Goal: Task Accomplishment & Management: Complete application form

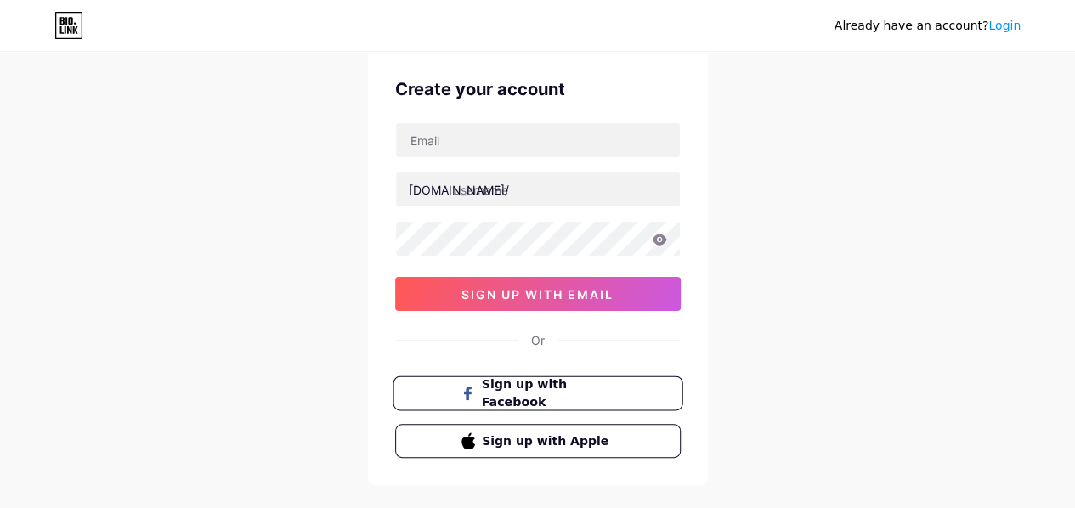
scroll to position [55, 0]
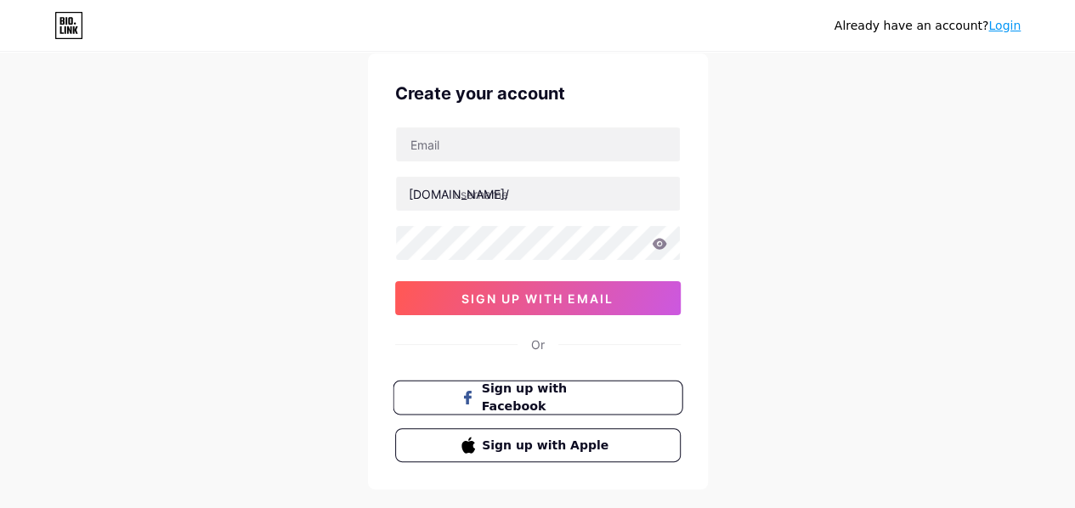
click at [513, 393] on span "Sign up with Facebook" at bounding box center [547, 398] width 133 height 37
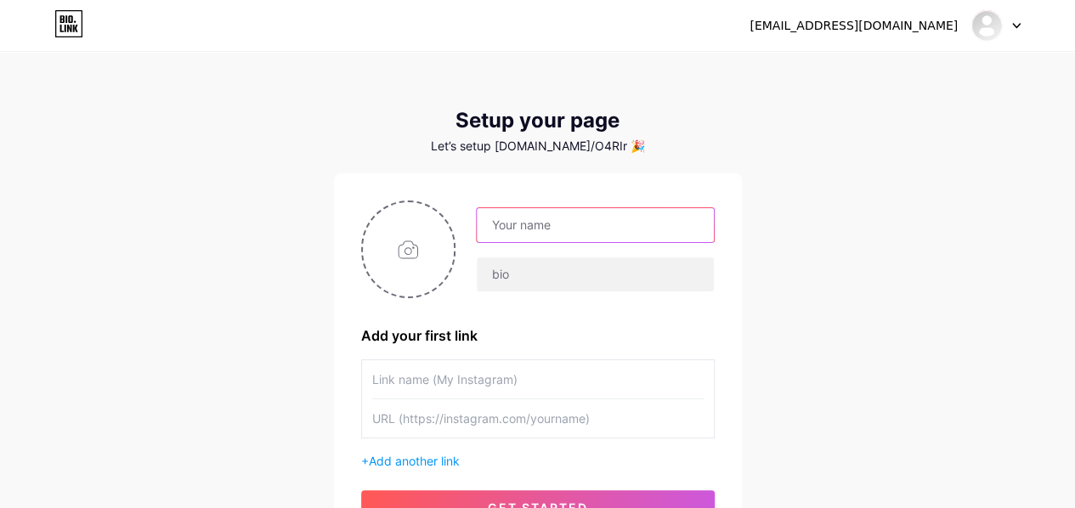
click at [588, 222] on input "text" at bounding box center [595, 225] width 236 height 34
click at [558, 218] on input "text" at bounding box center [595, 225] width 236 height 34
type input "[EMAIL_ADDRESS][DOMAIN_NAME]"
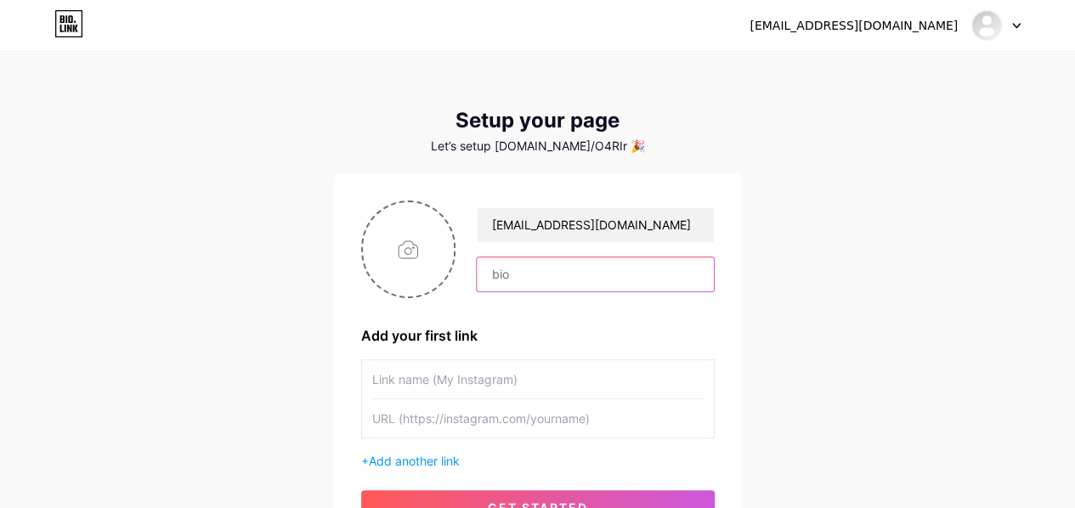
click at [545, 267] on input "text" at bounding box center [595, 274] width 236 height 34
click at [532, 272] on input "text" at bounding box center [595, 274] width 236 height 34
paste input "Маша | Webflow дизайнер"
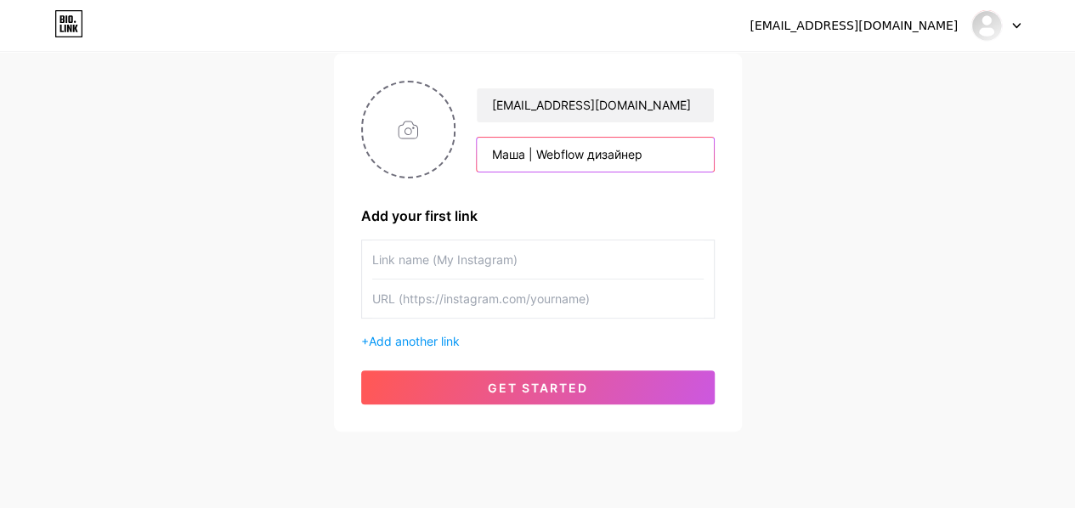
scroll to position [165, 0]
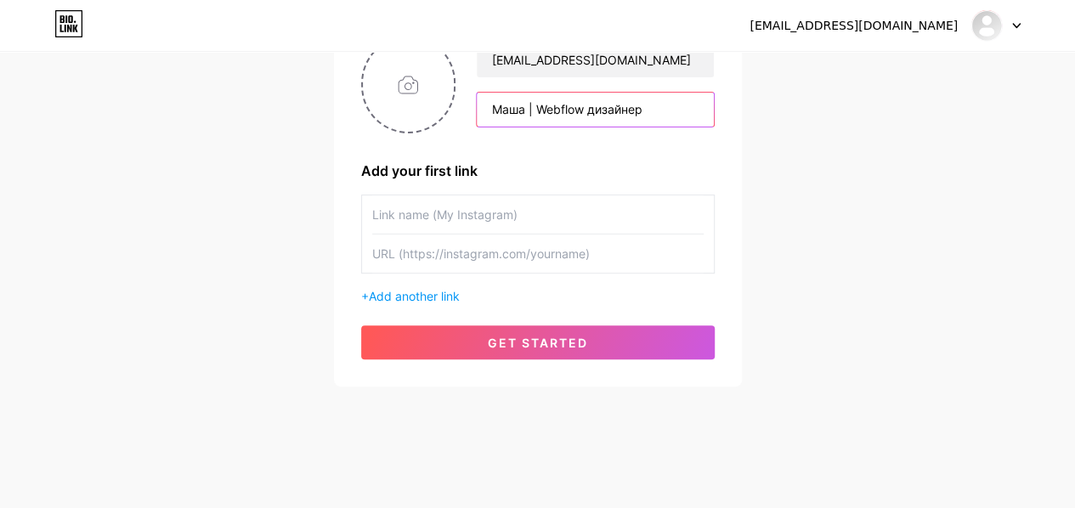
type input "Маша | Webflow дизайнер"
click at [508, 208] on input "text" at bounding box center [537, 214] width 331 height 38
click at [508, 218] on input "text" at bounding box center [537, 214] width 331 height 38
paste input "Портфоліо (Behance)"
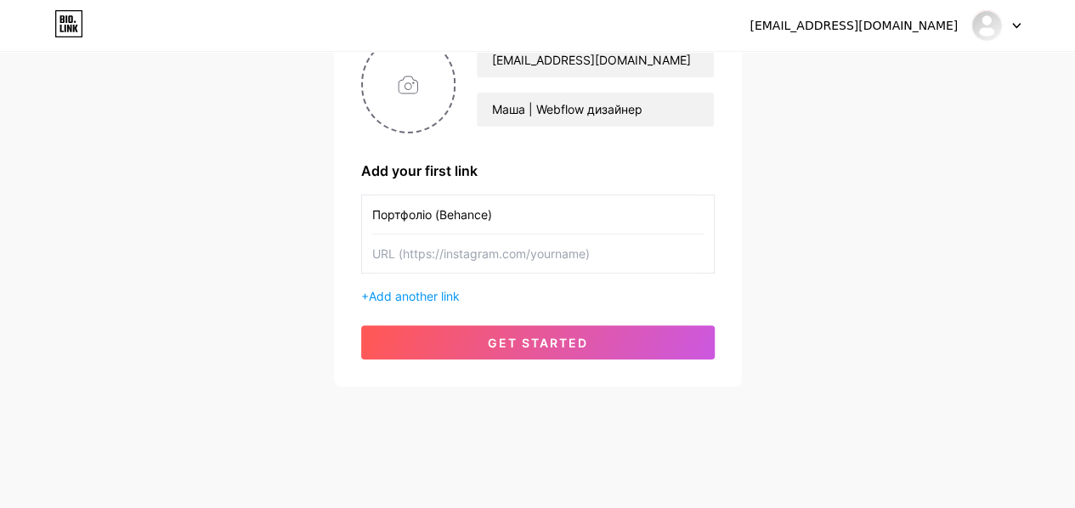
type input "Портфоліо (Behance)"
click at [534, 254] on input "text" at bounding box center [537, 254] width 331 height 38
paste input "https://www.behance.net/mariiatsygank"
type input "https://www.behance.net/mariiatsygank"
click at [442, 293] on span "Add another link" at bounding box center [414, 296] width 91 height 14
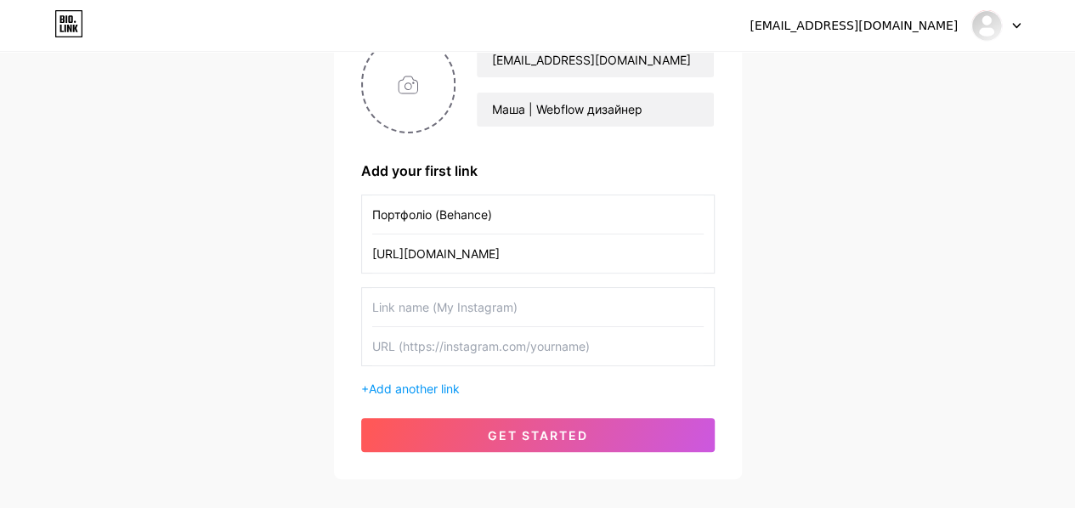
click at [475, 303] on input "text" at bounding box center [537, 307] width 331 height 38
paste input "Написати в Telegram"
type input "Написати в Telegram"
click at [470, 353] on input "text" at bounding box center [537, 346] width 331 height 38
paste input "@Masha_Tsy"
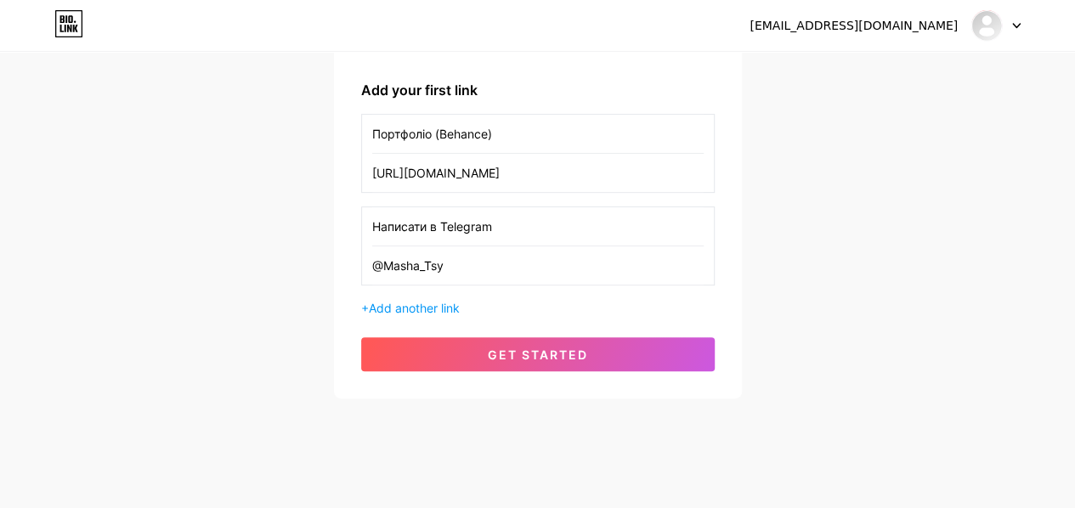
scroll to position [250, 0]
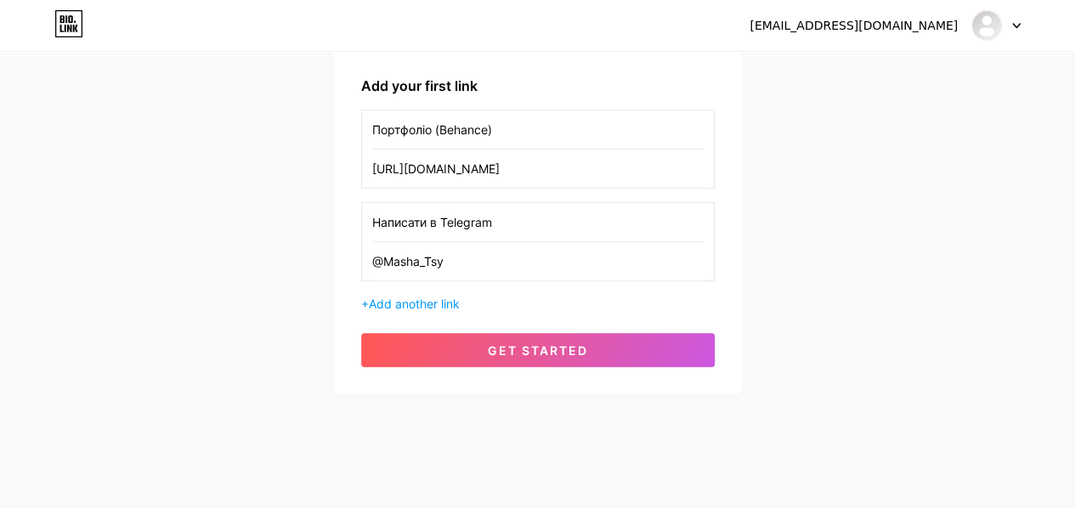
type input "@Masha_Tsy"
click at [457, 301] on span "Add another link" at bounding box center [414, 304] width 91 height 14
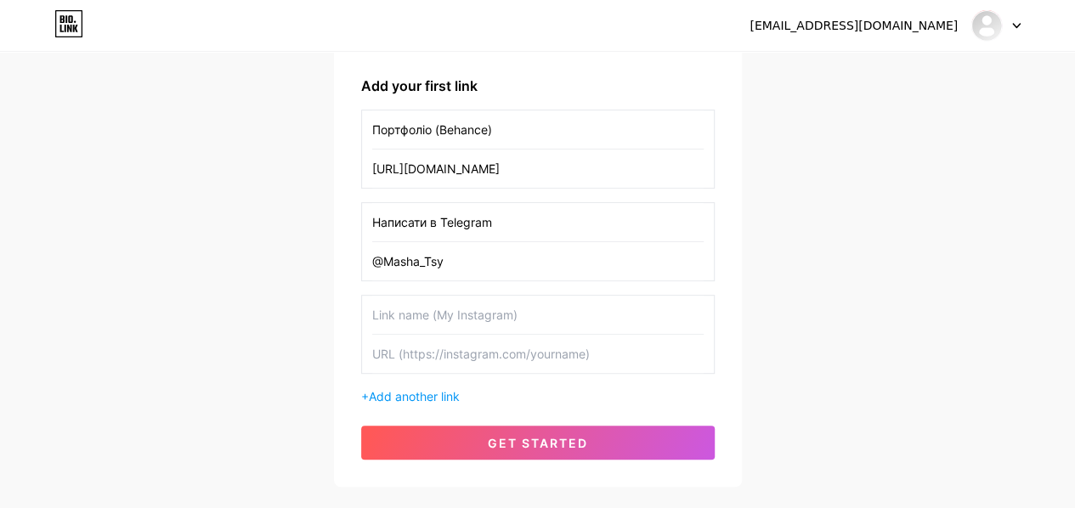
click at [444, 315] on input "text" at bounding box center [537, 315] width 331 height 38
paste input "Email"
type input "Email"
click at [440, 359] on input "text" at bounding box center [537, 354] width 331 height 38
paste input "mailto:[EMAIL_ADDRESS][DOMAIN_NAME]"
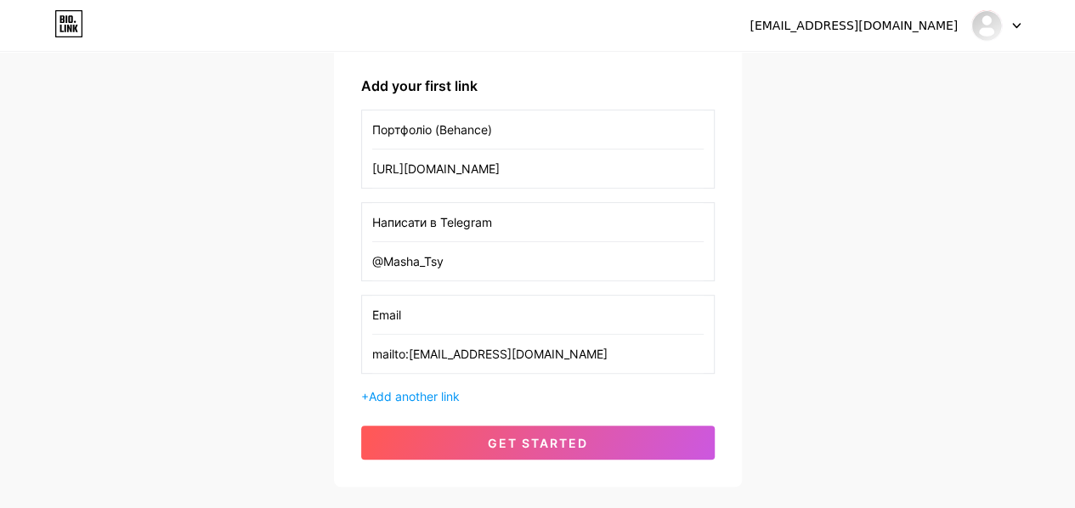
type input "mailto:[EMAIL_ADDRESS][DOMAIN_NAME]"
click at [466, 264] on input "@Masha_Tsy" at bounding box center [537, 261] width 331 height 38
paste input "https://t.me/"
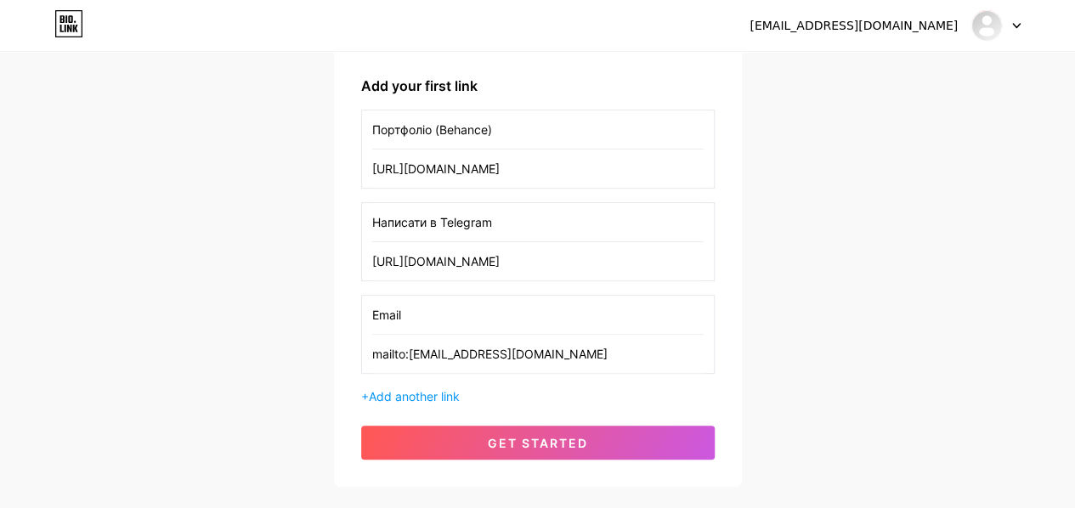
type input "[URL][DOMAIN_NAME]"
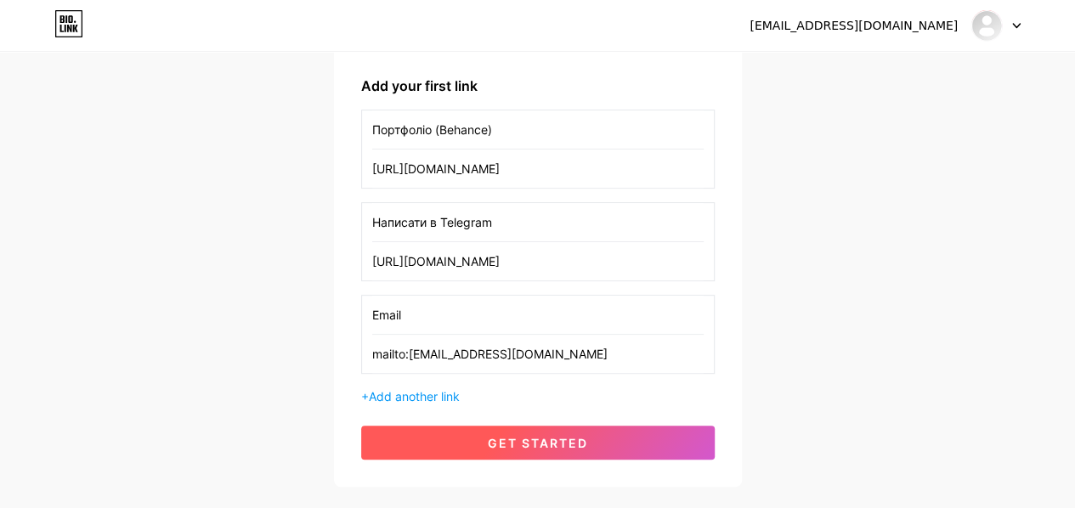
click at [512, 440] on span "get started" at bounding box center [538, 443] width 100 height 14
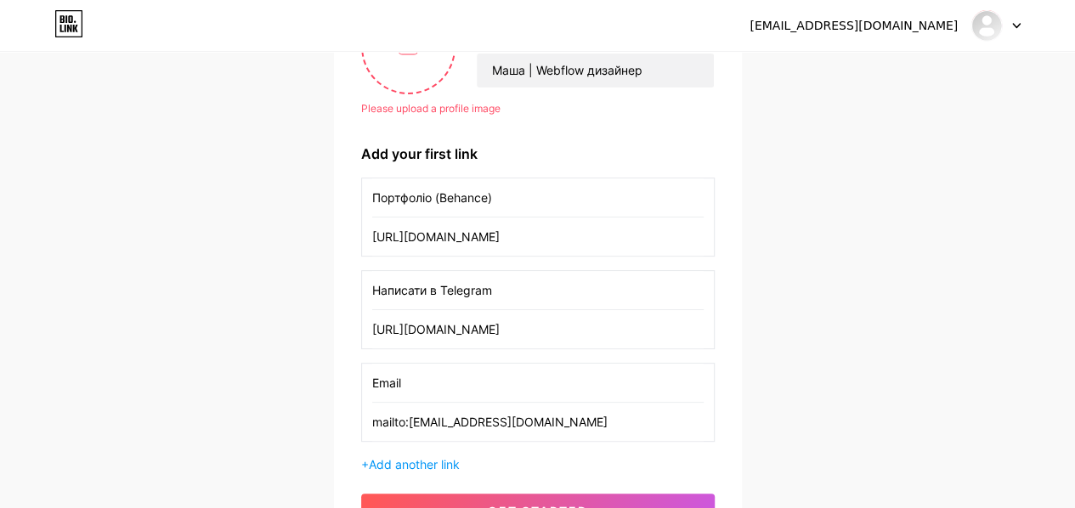
scroll to position [80, 0]
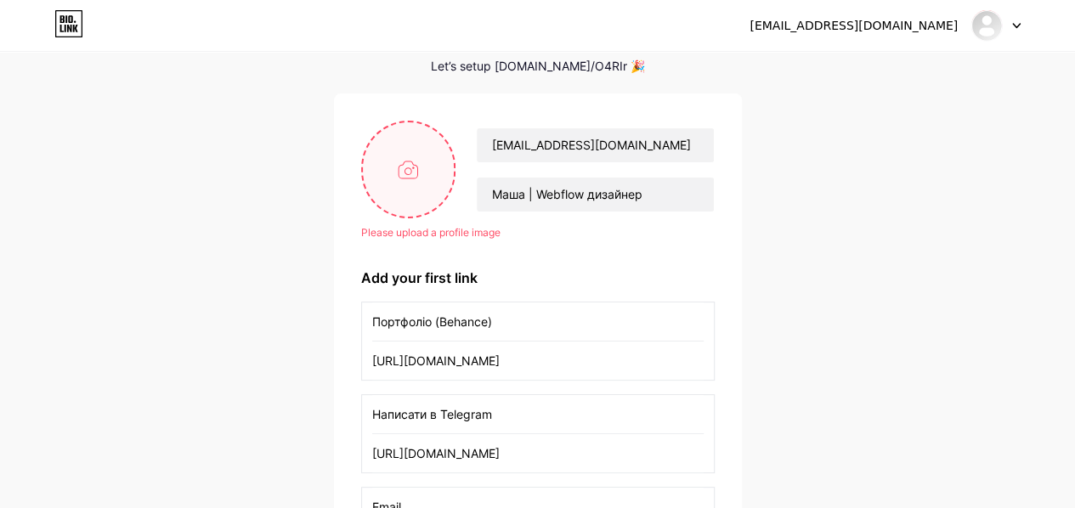
click at [404, 177] on input "file" at bounding box center [409, 169] width 92 height 94
type input "C:\fakepath\IMG_20240722_081315.jpg"
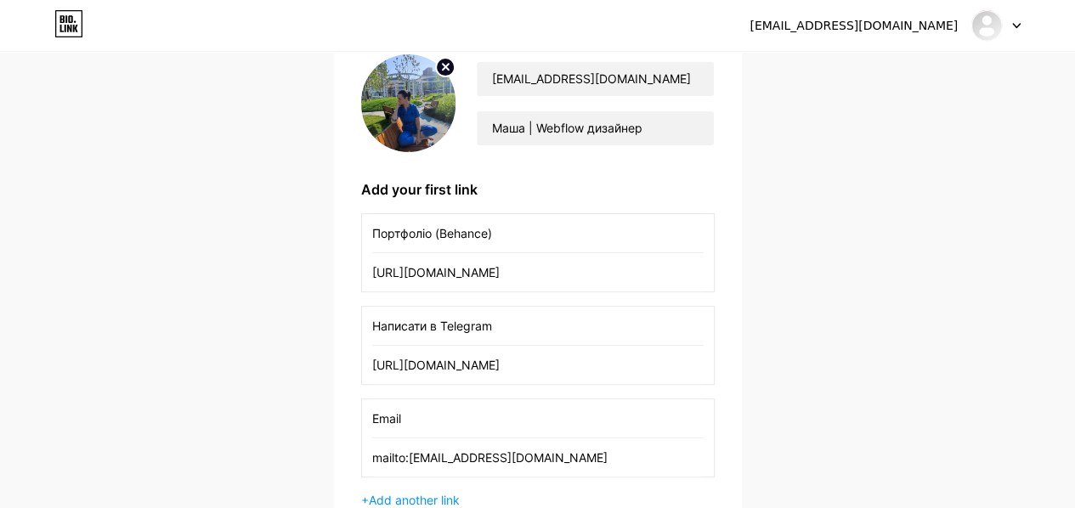
scroll to position [348, 0]
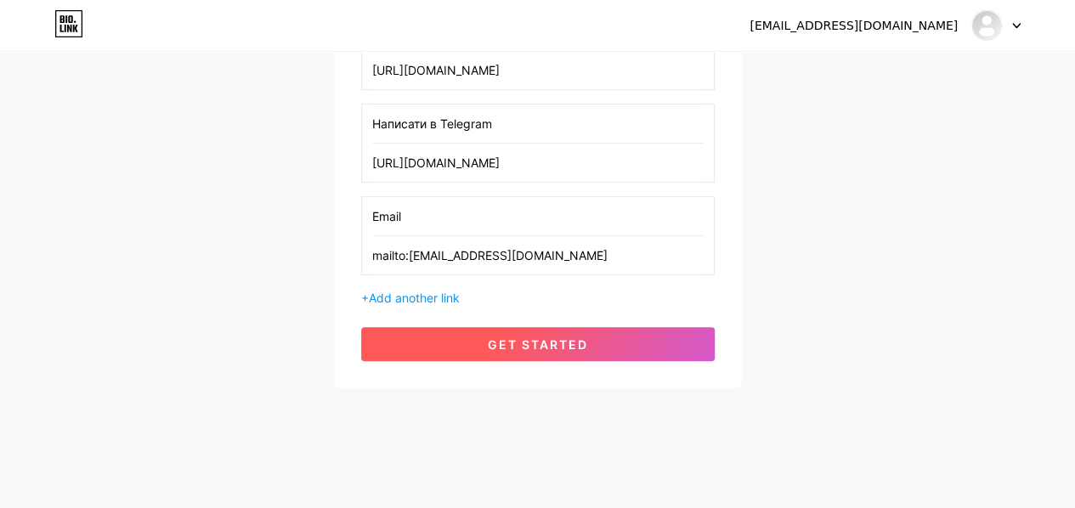
click at [534, 346] on span "get started" at bounding box center [538, 344] width 100 height 14
click at [515, 337] on span "get started" at bounding box center [538, 344] width 100 height 14
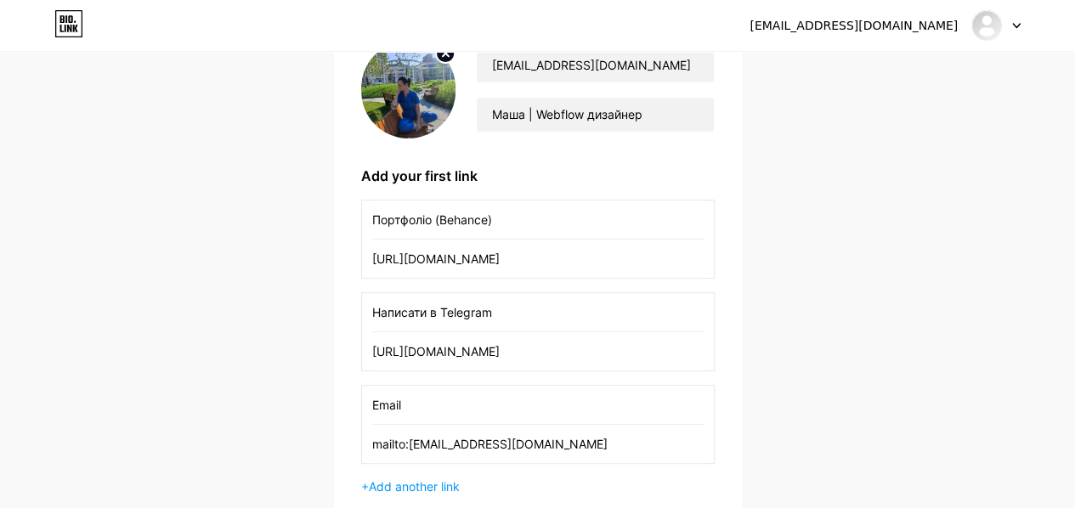
scroll to position [93, 0]
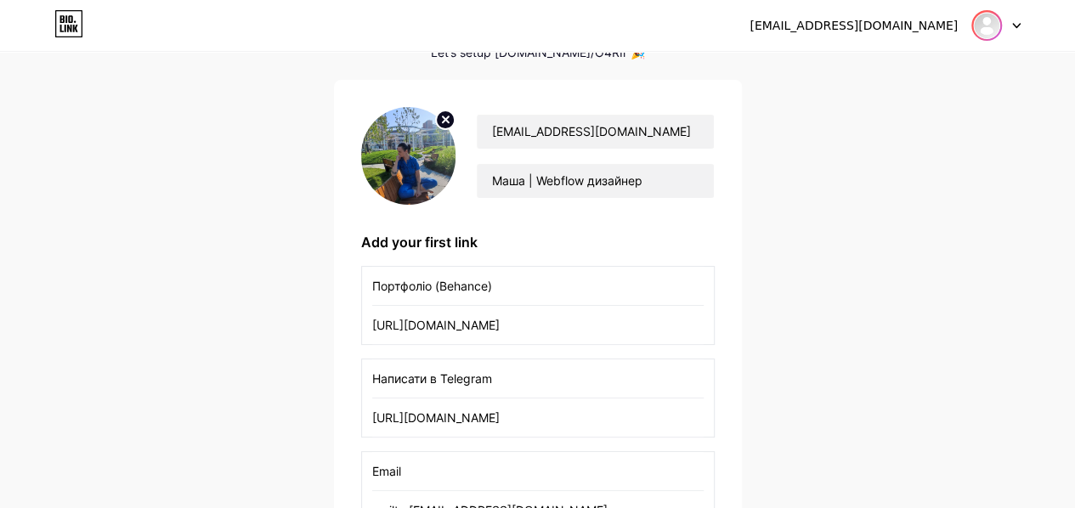
click at [984, 25] on img at bounding box center [986, 25] width 27 height 27
click at [852, 260] on div "pozittiv.rainbow@gmail.com Dashboard Logout Setup your page Let’s setup bio.lin…" at bounding box center [537, 302] width 1075 height 791
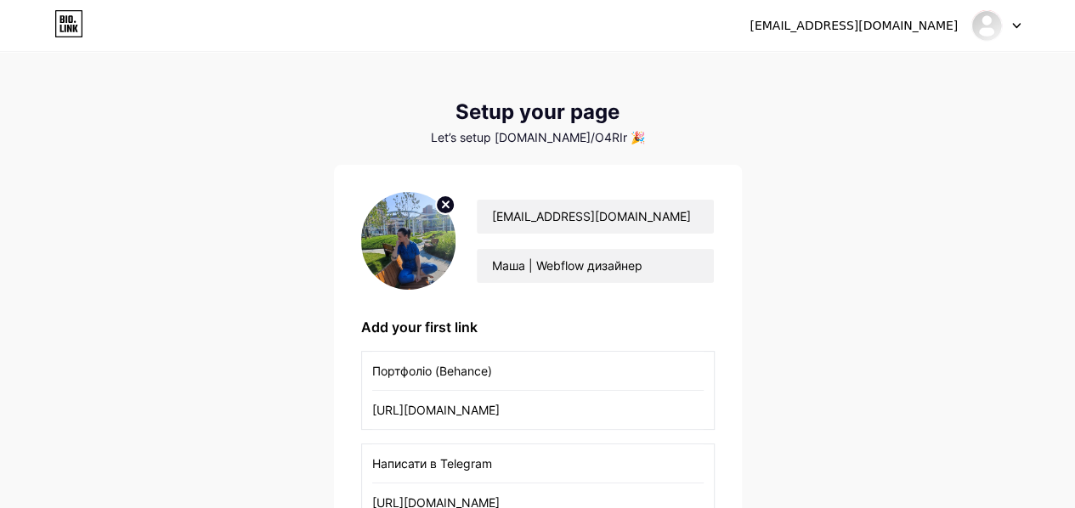
scroll to position [0, 0]
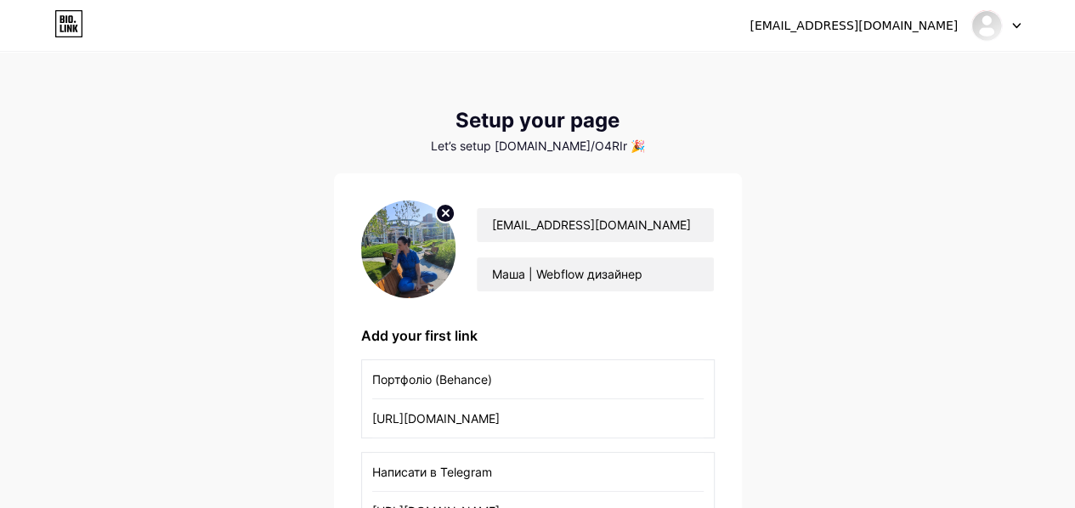
click at [1013, 28] on div at bounding box center [995, 25] width 49 height 31
click at [930, 69] on link "Dashboard" at bounding box center [914, 70] width 211 height 46
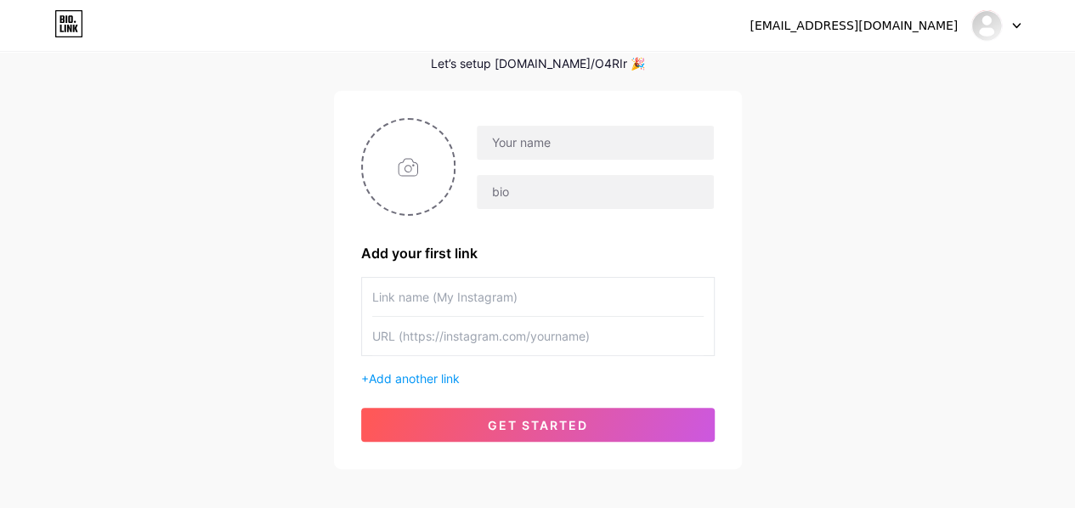
scroll to position [85, 0]
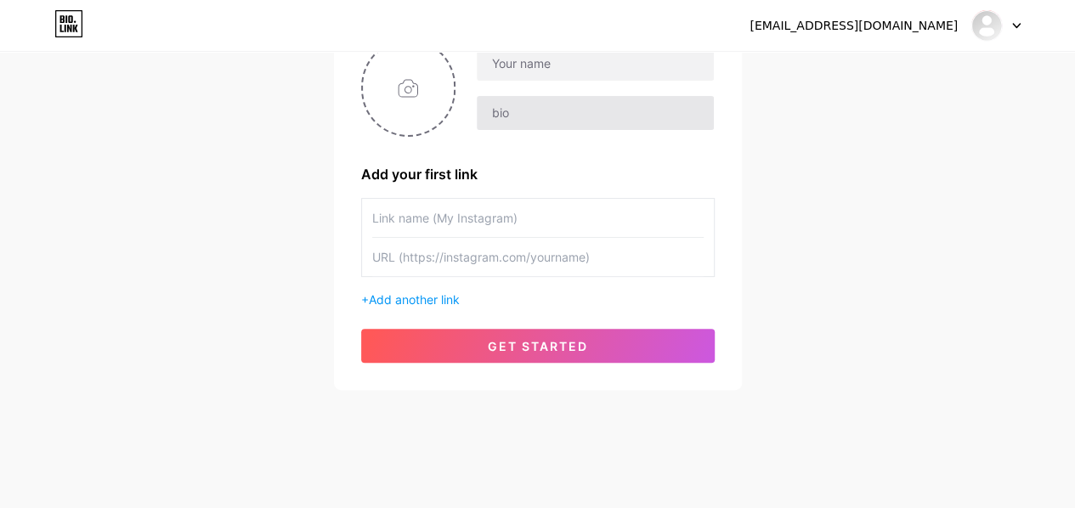
scroll to position [165, 0]
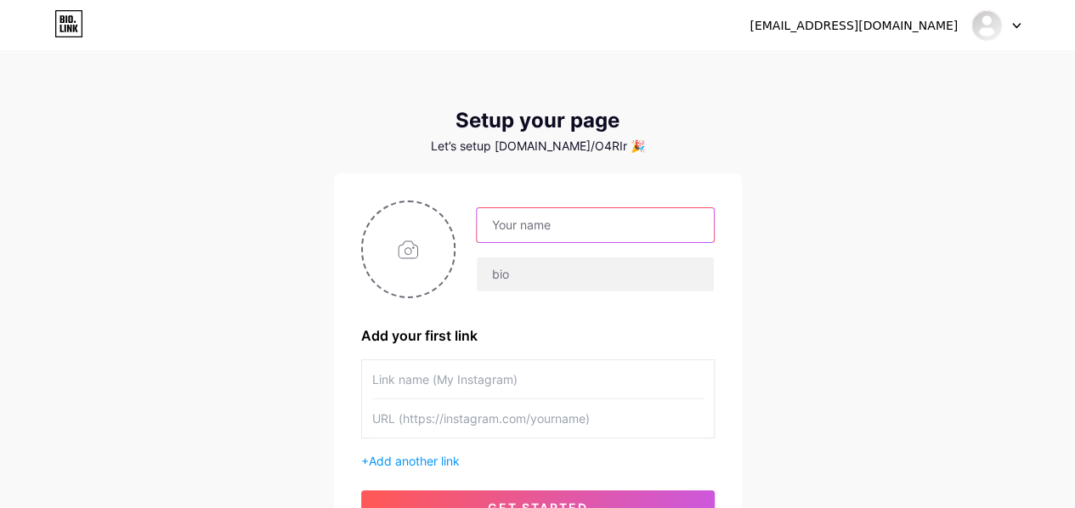
click at [531, 227] on input "text" at bounding box center [595, 225] width 236 height 34
type input "[EMAIL_ADDRESS][DOMAIN_NAME]"
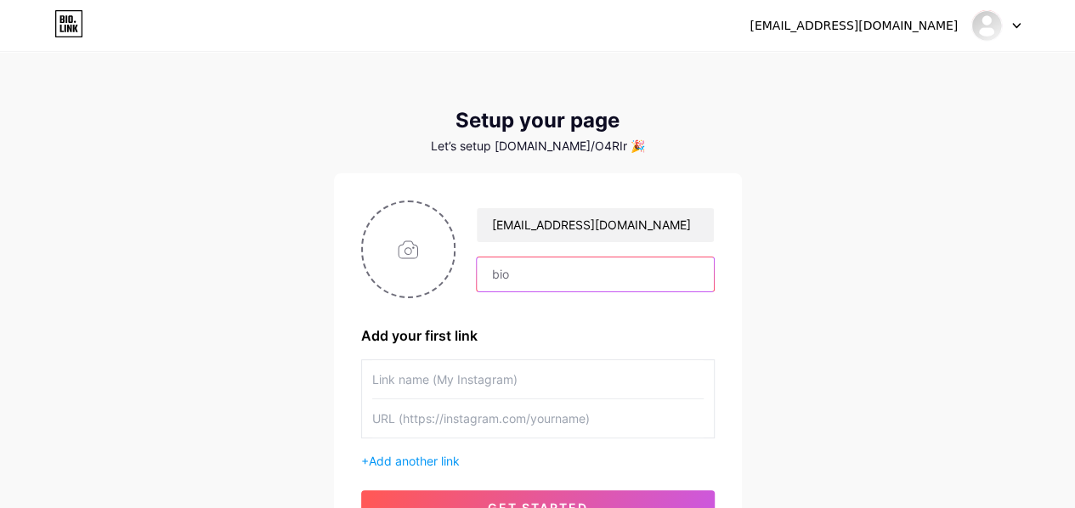
click at [565, 283] on input "text" at bounding box center [595, 274] width 236 height 34
type input "Маша | Webflow дизайнер"
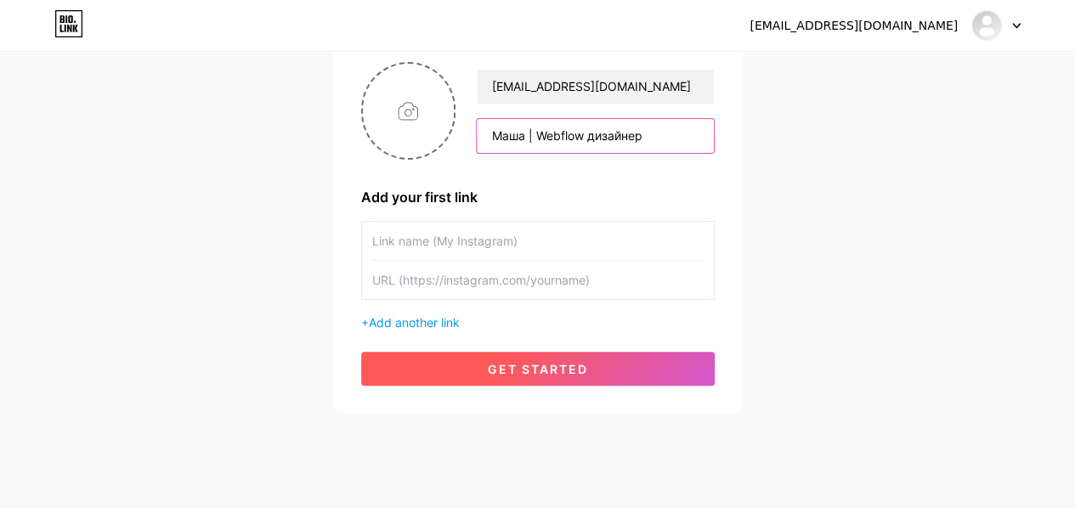
scroll to position [165, 0]
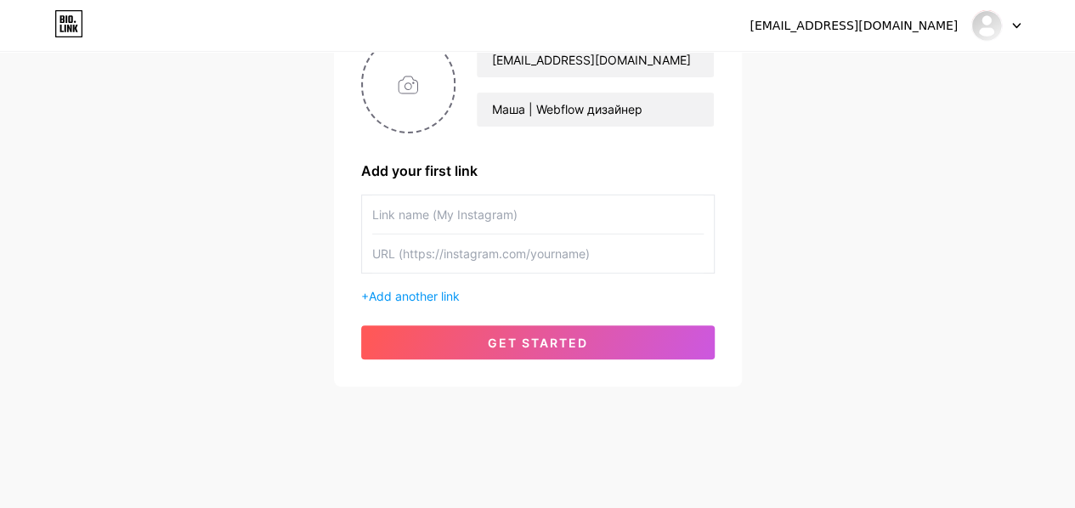
click at [469, 222] on input "text" at bounding box center [537, 214] width 331 height 38
click at [466, 214] on input "text" at bounding box center [537, 214] width 331 height 38
click at [452, 213] on input "text" at bounding box center [537, 214] width 331 height 38
paste input "Портфоліо (Behance)"
type input "Портфоліо (Behance)"
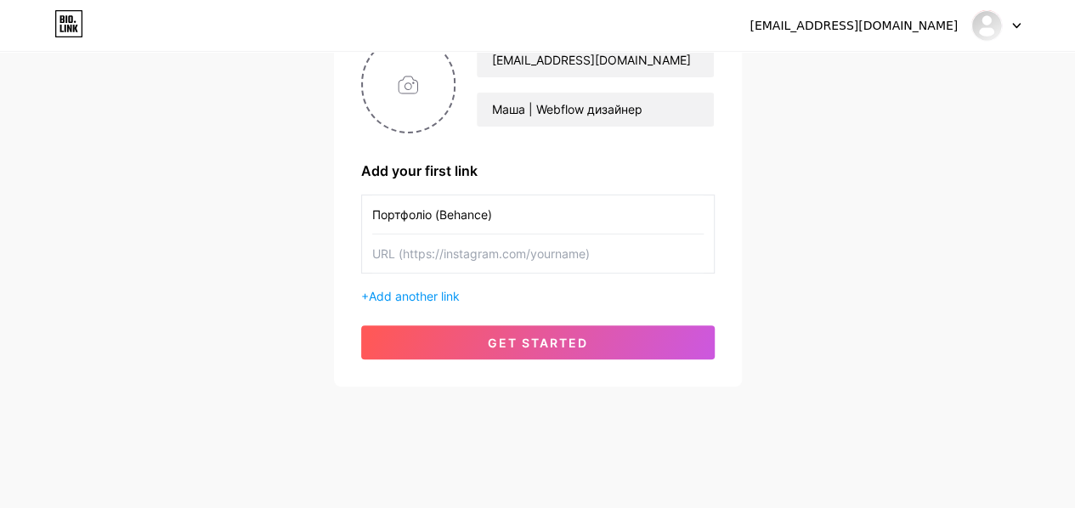
click at [467, 252] on input "text" at bounding box center [537, 254] width 331 height 38
paste input "[URL][DOMAIN_NAME]"
type input "[URL][DOMAIN_NAME]"
click at [428, 291] on span "Add another link" at bounding box center [414, 296] width 91 height 14
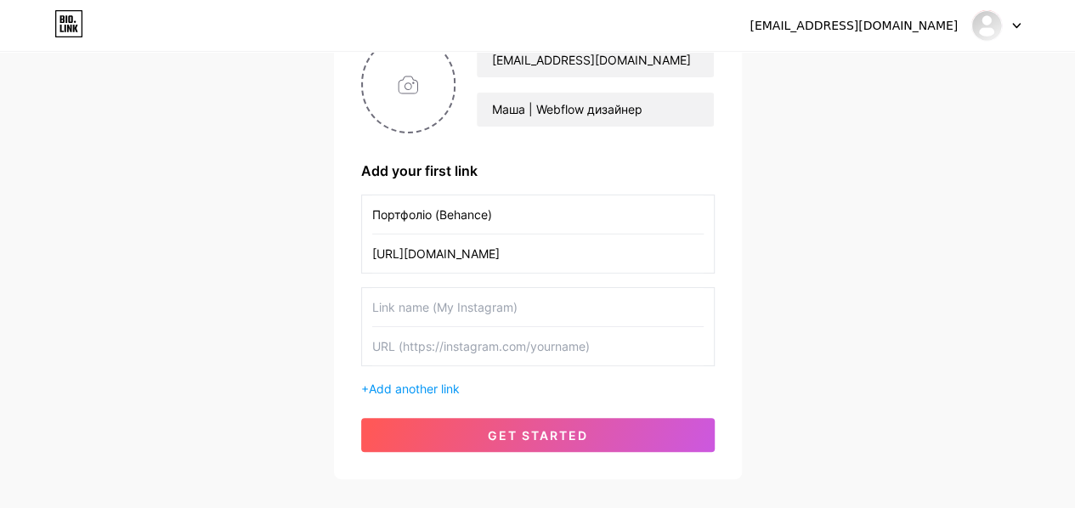
click at [428, 302] on input "text" at bounding box center [537, 307] width 331 height 38
paste input "Написати в Telegram"
type input "Написати в Telegram"
click at [473, 341] on input "text" at bounding box center [537, 346] width 331 height 38
paste input "[URL][DOMAIN_NAME]"
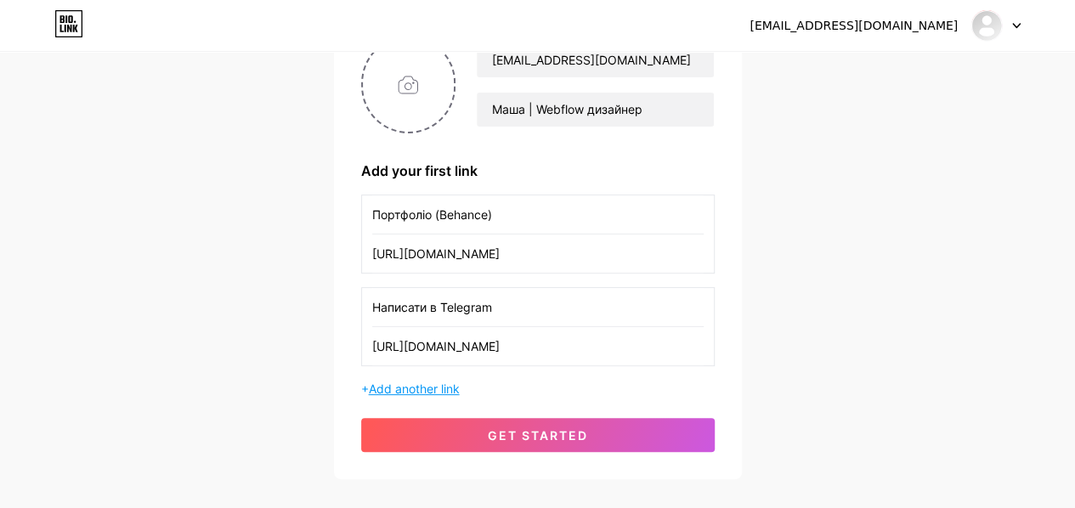
type input "[URL][DOMAIN_NAME]"
click at [438, 388] on span "Add another link" at bounding box center [414, 389] width 91 height 14
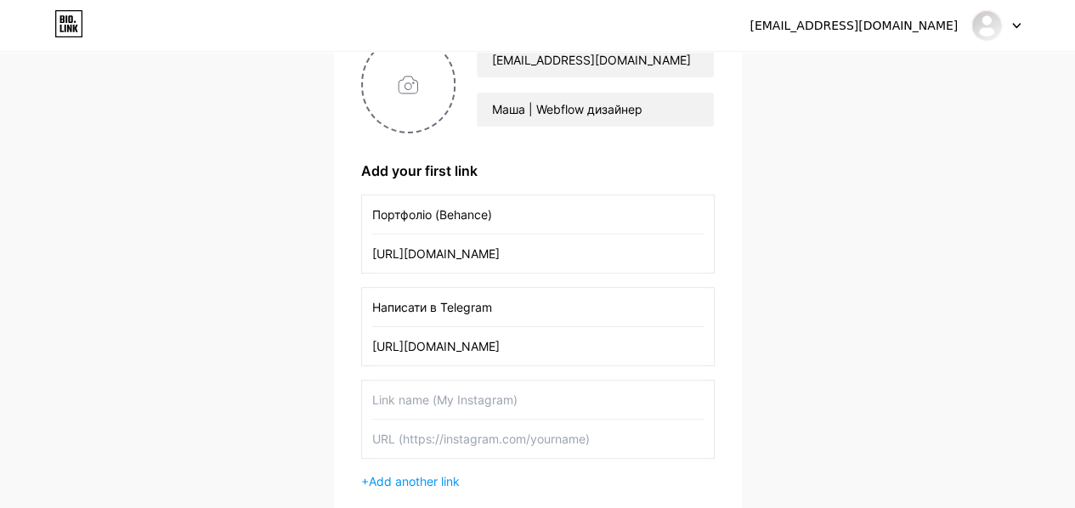
click at [411, 399] on input "text" at bounding box center [537, 400] width 331 height 38
paste input "Email"
type input "Email"
click at [452, 407] on input "Email" at bounding box center [537, 400] width 331 height 38
click at [432, 442] on input "text" at bounding box center [537, 439] width 331 height 38
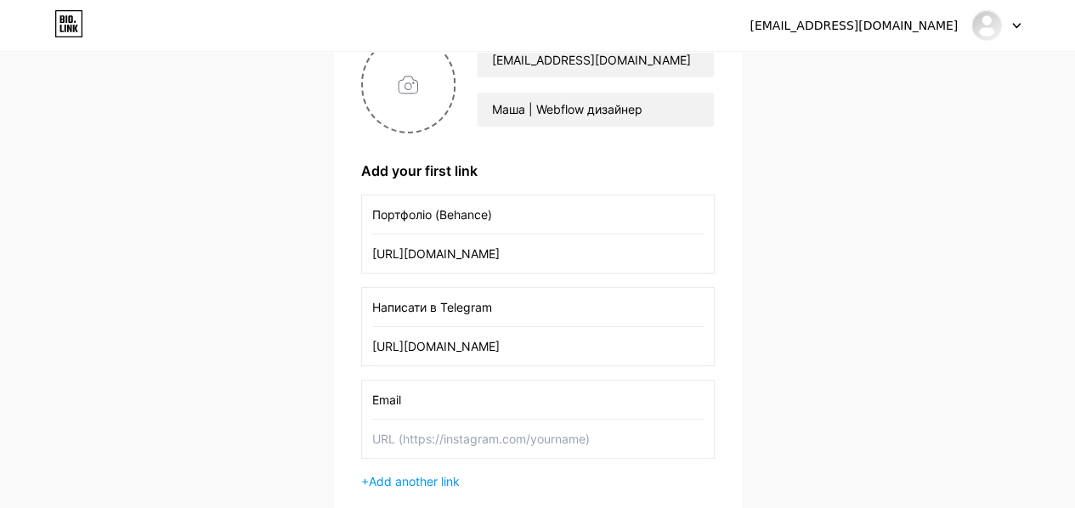
paste input "mailto:[EMAIL_ADDRESS][DOMAIN_NAME]"
type input "mailto:[EMAIL_ADDRESS][DOMAIN_NAME]"
click at [430, 79] on input "file" at bounding box center [409, 84] width 92 height 94
type input "C:\fakepath\IMG_20240722_081319.jpg"
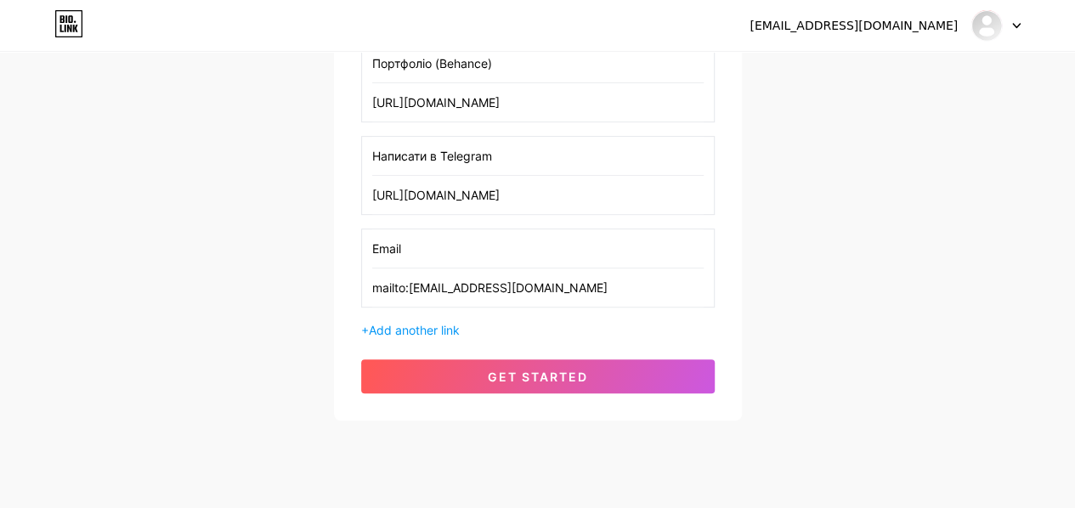
scroll to position [348, 0]
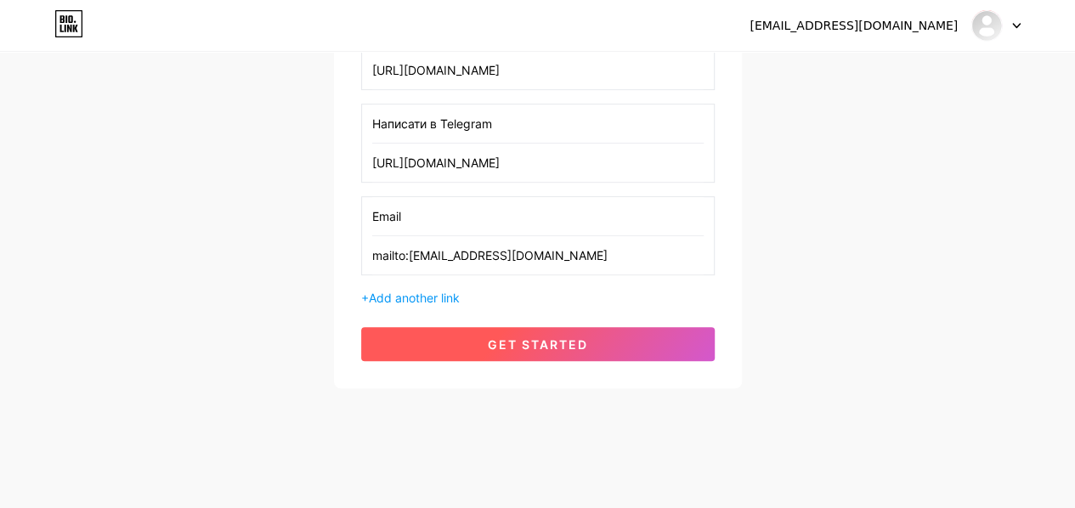
click at [546, 344] on span "get started" at bounding box center [538, 344] width 100 height 14
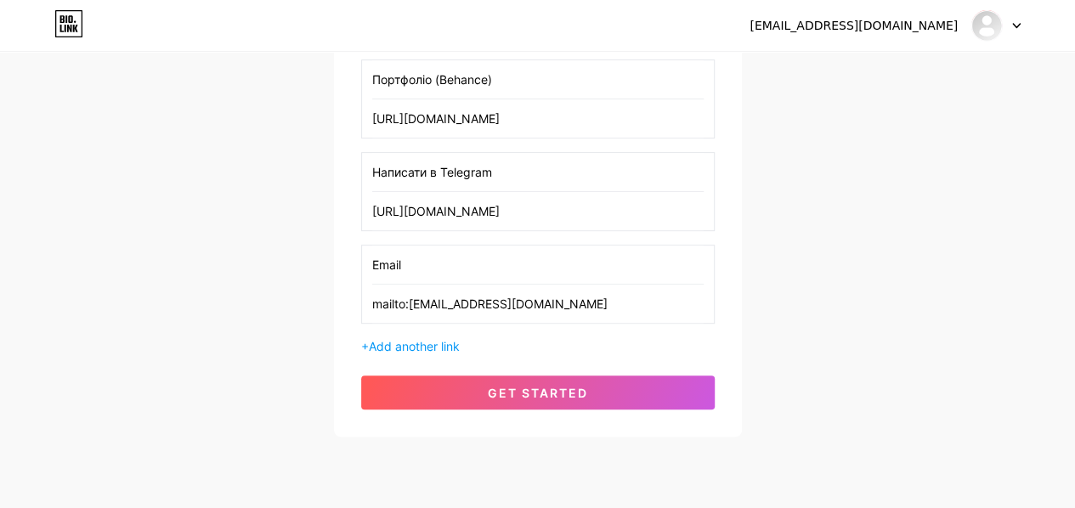
scroll to position [340, 0]
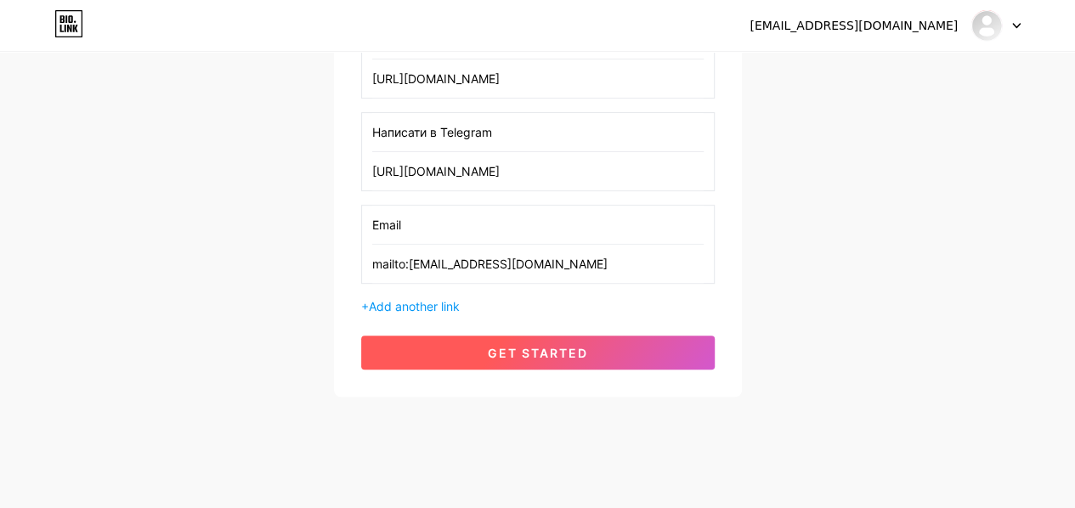
click at [506, 351] on span "get started" at bounding box center [538, 353] width 100 height 14
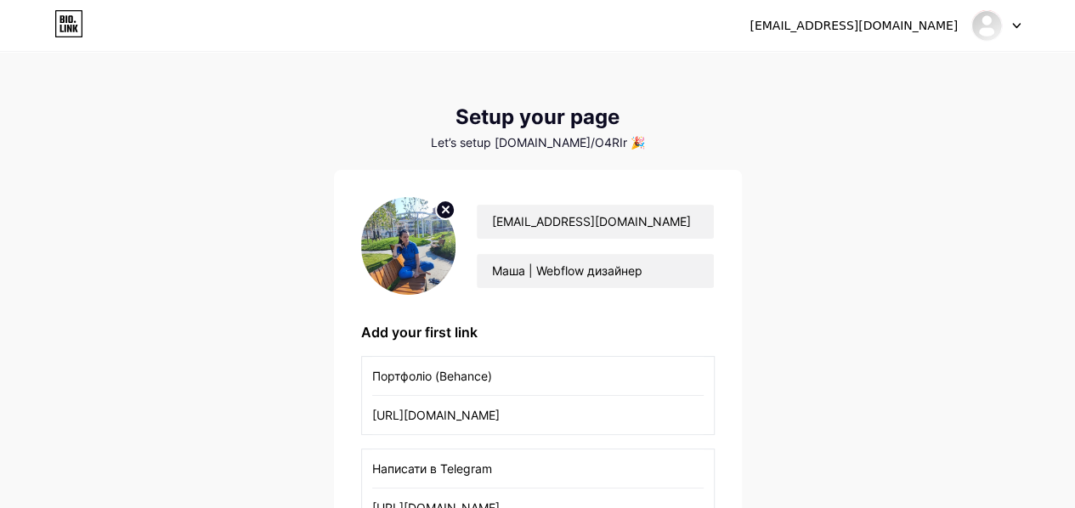
scroll to position [0, 0]
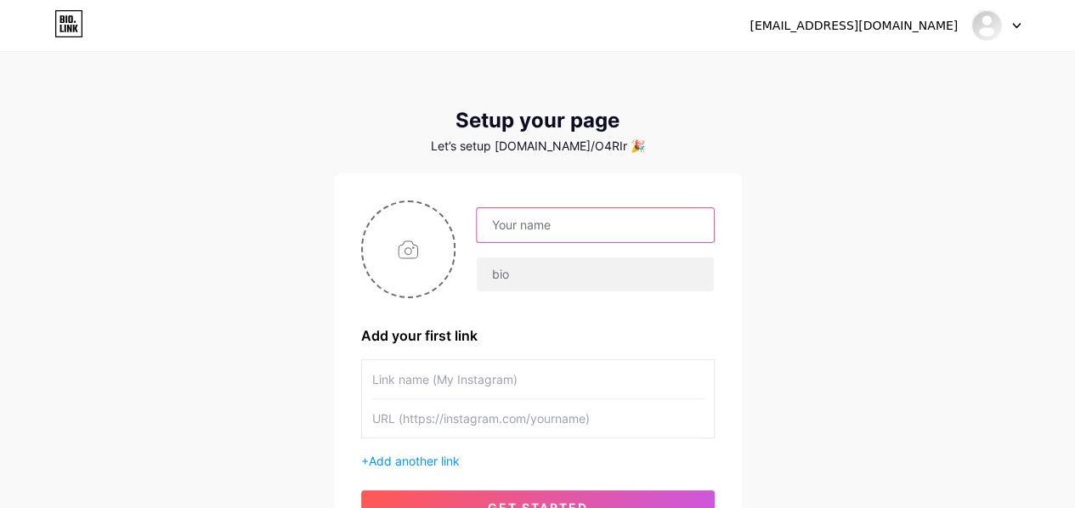
click at [532, 230] on input "text" at bounding box center [595, 225] width 236 height 34
type input "[EMAIL_ADDRESS][DOMAIN_NAME]"
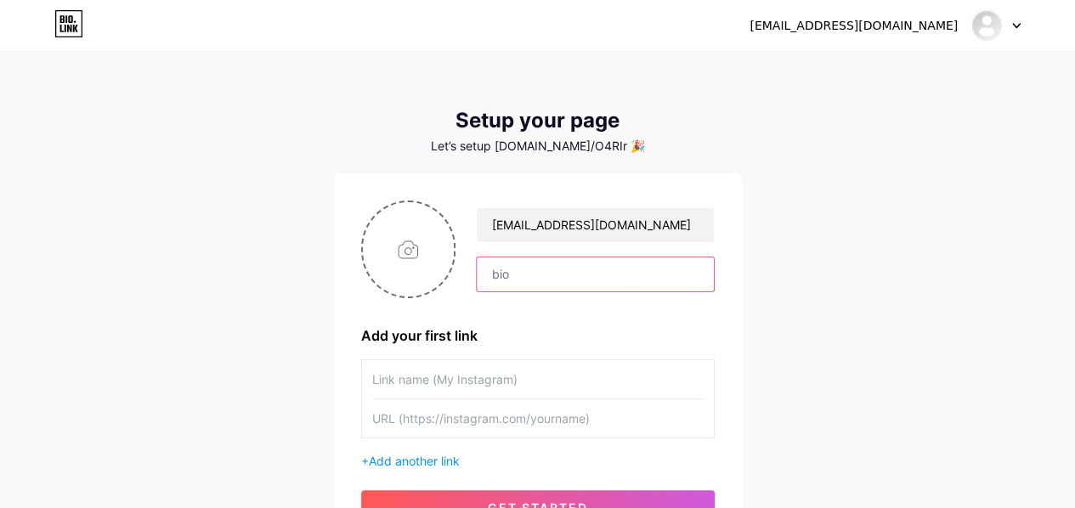
click at [531, 281] on input "text" at bounding box center [595, 274] width 236 height 34
type input "Маша | Webflow дизайнер"
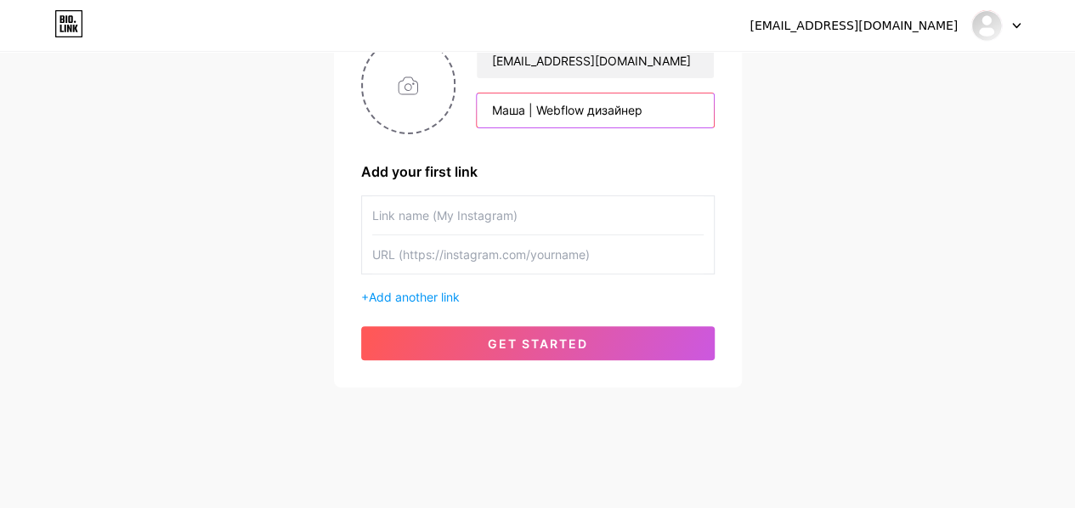
scroll to position [165, 0]
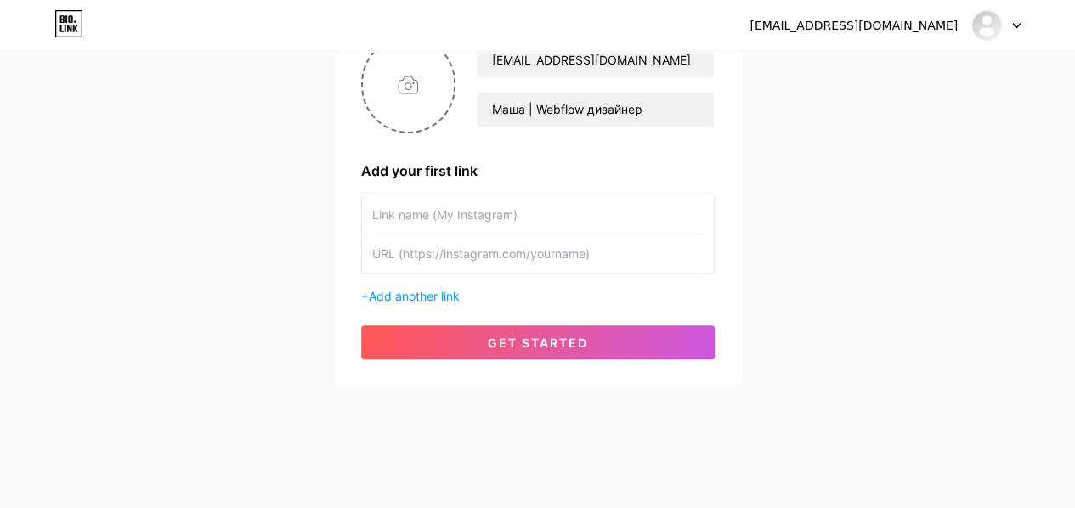
click at [498, 212] on input "text" at bounding box center [537, 214] width 331 height 38
paste input "Портфоліо (Behance)"
type input "Портфоліо (Behance)"
click at [508, 257] on input "text" at bounding box center [537, 254] width 331 height 38
paste input "[URL][DOMAIN_NAME]"
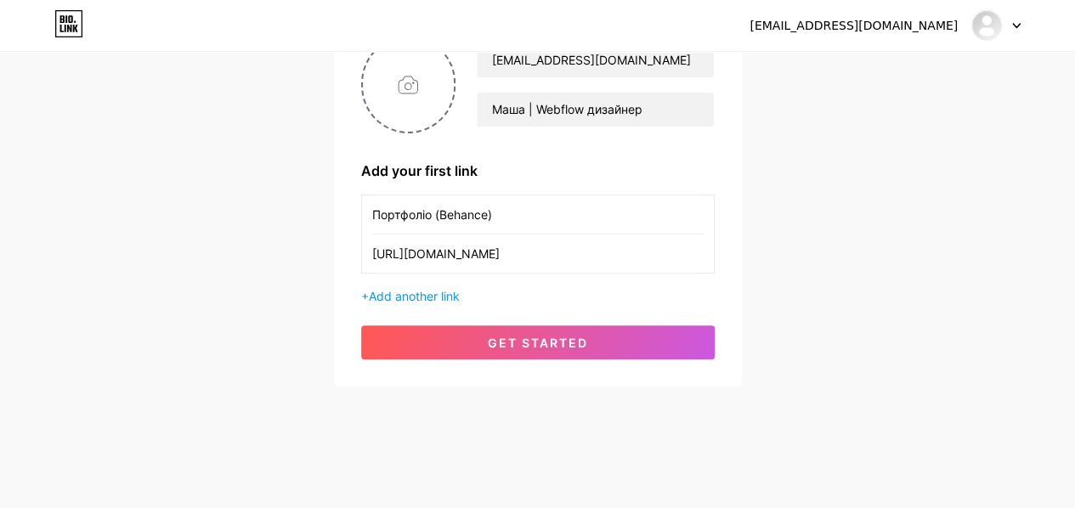
type input "[URL][DOMAIN_NAME]"
click at [449, 291] on span "Add another link" at bounding box center [414, 296] width 91 height 14
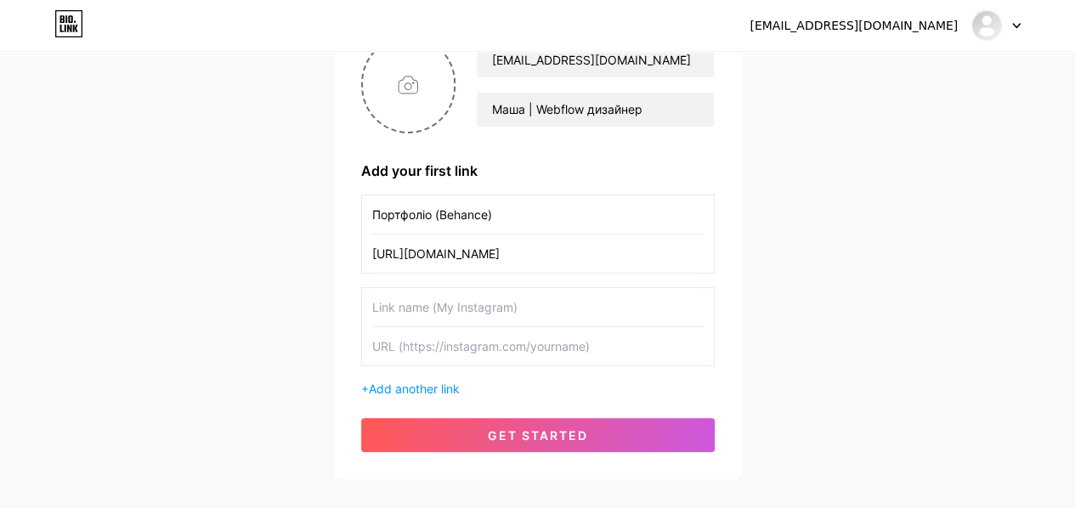
click at [438, 308] on input "text" at bounding box center [537, 307] width 331 height 38
paste input "Написати в Telegram"
type input "Написати в Telegram"
click at [450, 341] on input "text" at bounding box center [537, 346] width 331 height 38
paste input "[URL][DOMAIN_NAME]"
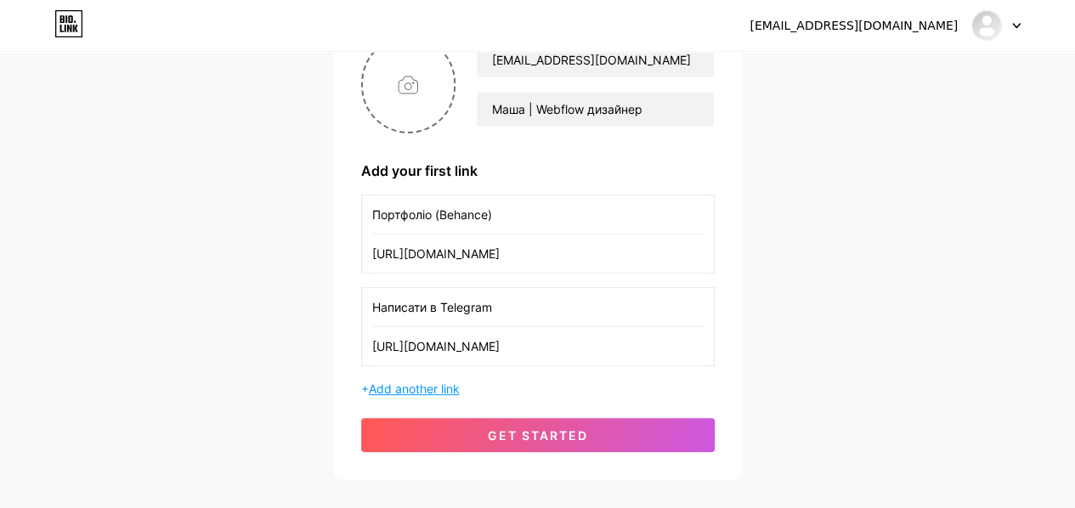
type input "[URL][DOMAIN_NAME]"
click at [440, 385] on span "Add another link" at bounding box center [414, 389] width 91 height 14
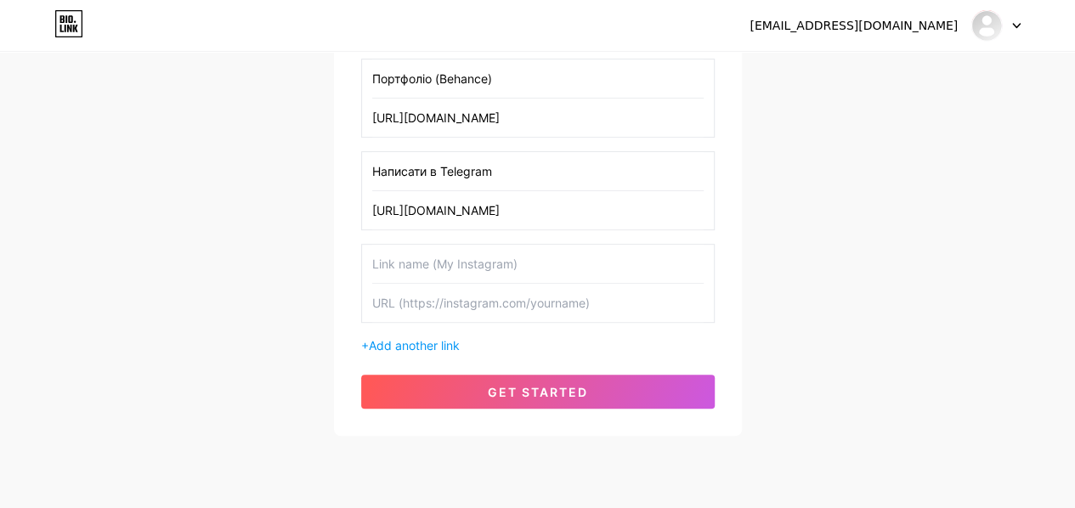
scroll to position [335, 0]
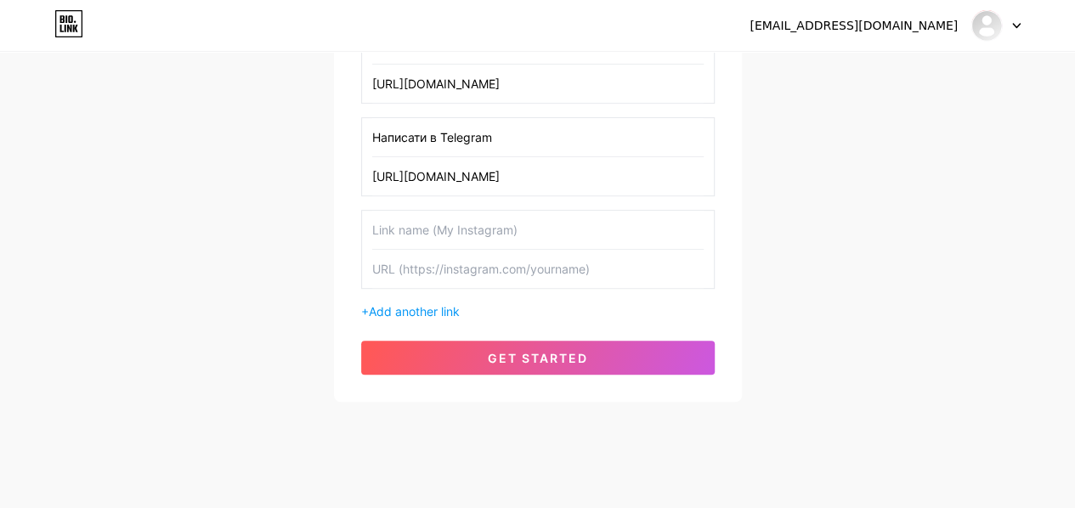
click at [449, 235] on input "text" at bounding box center [537, 230] width 331 height 38
paste input "Email"
type input "Email"
click at [472, 262] on input "text" at bounding box center [537, 269] width 331 height 38
paste input "mailto:[EMAIL_ADDRESS][DOMAIN_NAME]"
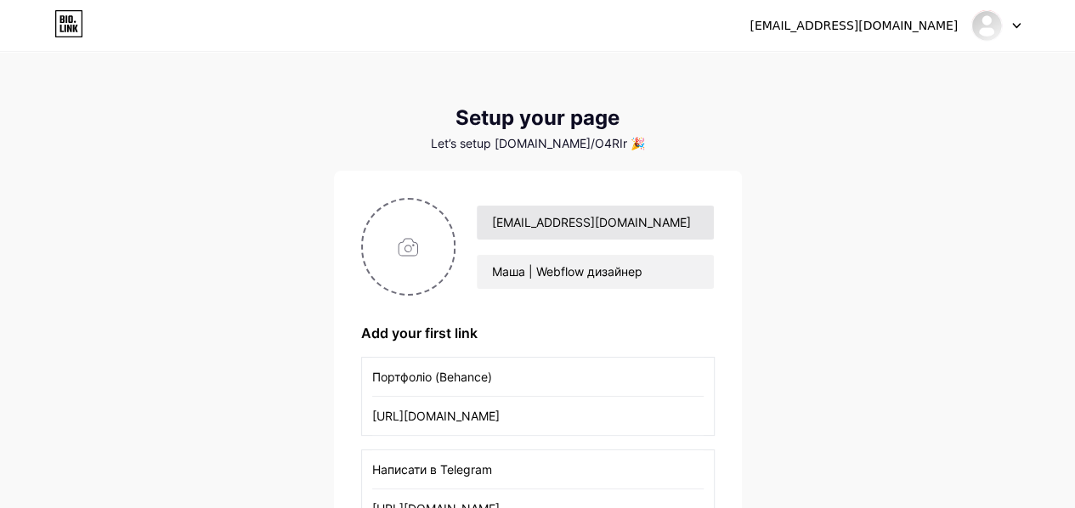
scroll to position [0, 0]
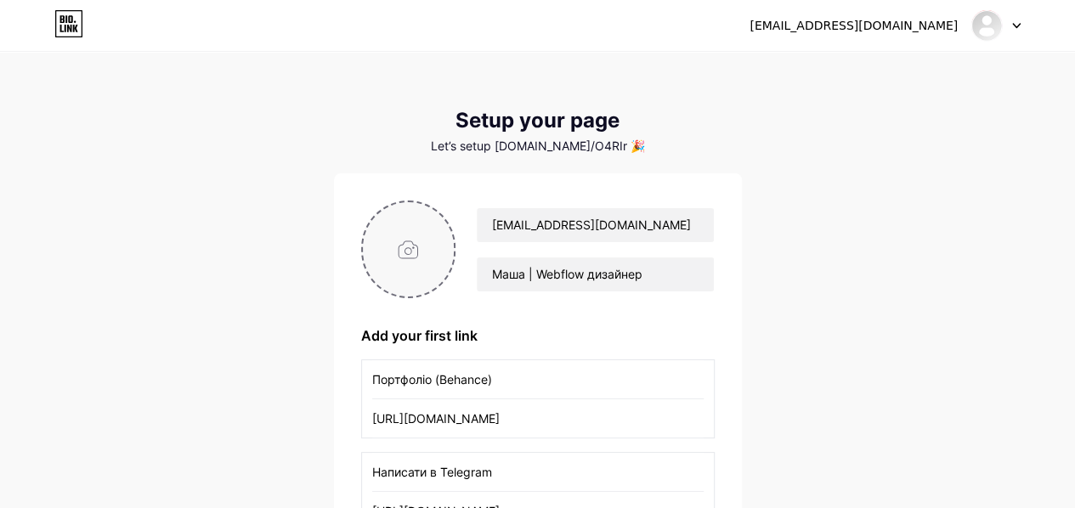
type input "mailto:[EMAIL_ADDRESS][DOMAIN_NAME]"
click at [417, 257] on input "file" at bounding box center [409, 249] width 92 height 94
type input "C:\fakepath\IMG_20240722_081319.jpg"
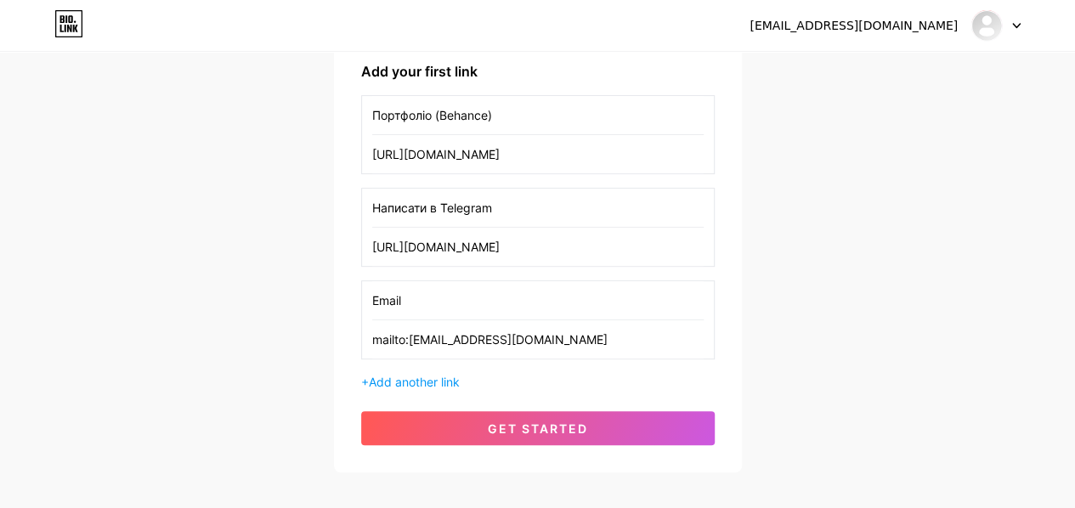
scroll to position [340, 0]
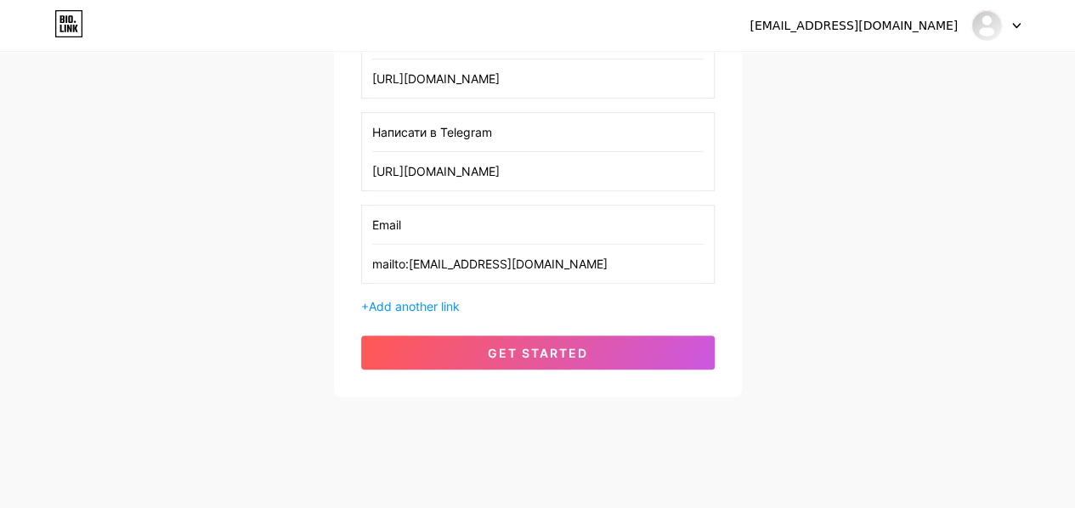
drag, startPoint x: 410, startPoint y: 264, endPoint x: 328, endPoint y: 268, distance: 81.6
click at [335, 269] on div "[EMAIL_ADDRESS][DOMAIN_NAME] Маша | Webflow дизайнер Add your first link Портфо…" at bounding box center [538, 114] width 408 height 563
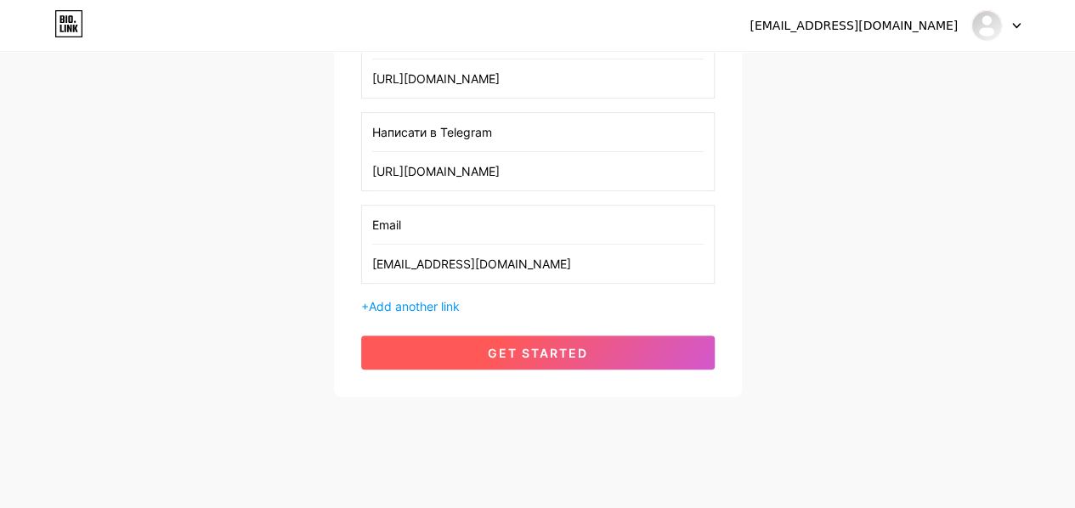
type input "[EMAIL_ADDRESS][DOMAIN_NAME]"
click at [529, 353] on span "get started" at bounding box center [538, 353] width 100 height 14
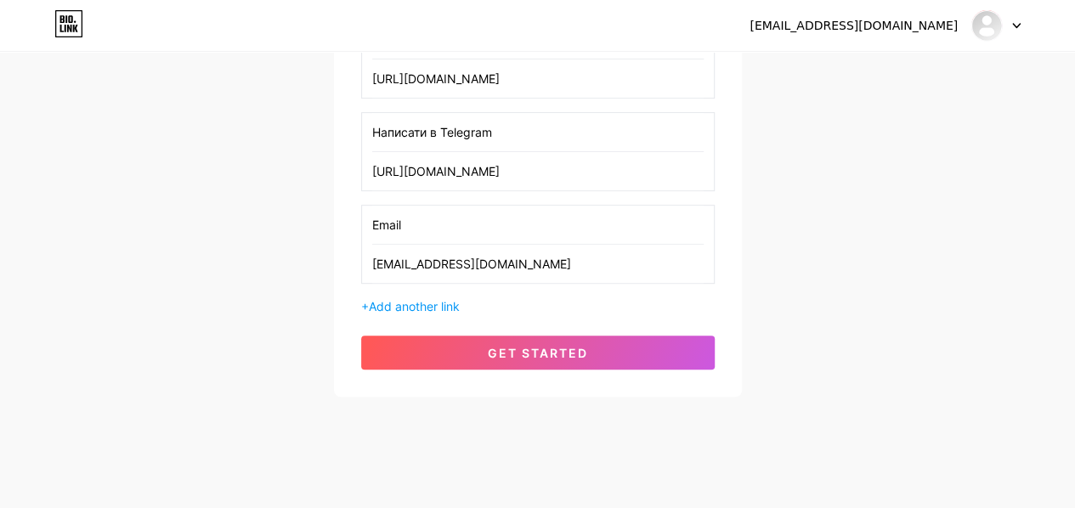
drag, startPoint x: 562, startPoint y: 265, endPoint x: 253, endPoint y: 245, distance: 310.0
click at [253, 245] on div "[EMAIL_ADDRESS][DOMAIN_NAME] Dashboard Logout Setup your page Let’s setup [DOMA…" at bounding box center [537, 55] width 1075 height 791
drag, startPoint x: 384, startPoint y: 220, endPoint x: 310, endPoint y: 220, distance: 73.9
click at [309, 220] on div "[EMAIL_ADDRESS][DOMAIN_NAME] Dashboard Logout Setup your page Let’s setup [DOMA…" at bounding box center [537, 55] width 1075 height 791
drag, startPoint x: 540, startPoint y: 174, endPoint x: 268, endPoint y: 163, distance: 273.0
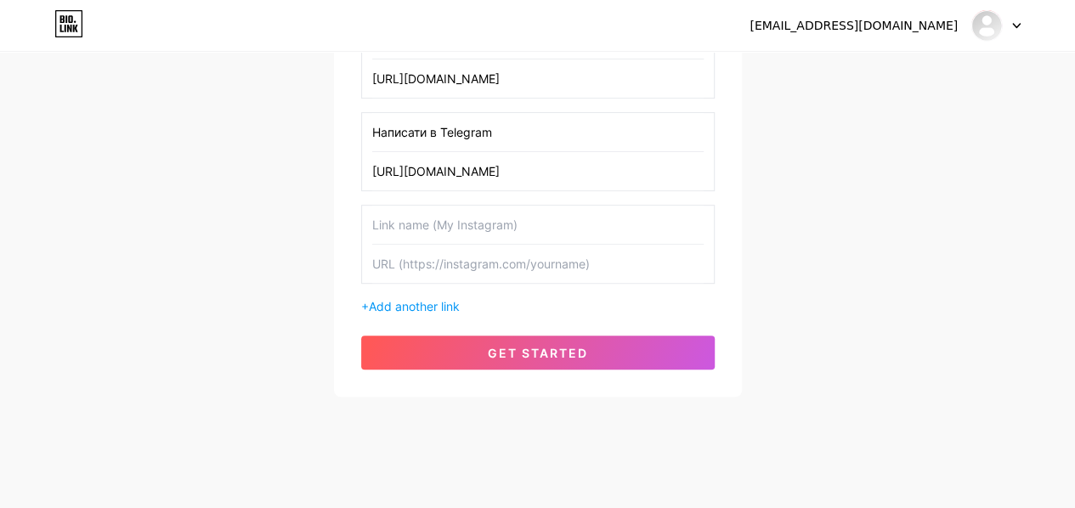
click at [268, 163] on div "[EMAIL_ADDRESS][DOMAIN_NAME] Dashboard Logout Setup your page Let’s setup [DOMA…" at bounding box center [537, 55] width 1075 height 791
drag, startPoint x: 513, startPoint y: 131, endPoint x: 302, endPoint y: 133, distance: 210.7
click at [302, 133] on div "[EMAIL_ADDRESS][DOMAIN_NAME] Dashboard Logout Setup your page Let’s setup [DOMA…" at bounding box center [537, 55] width 1075 height 791
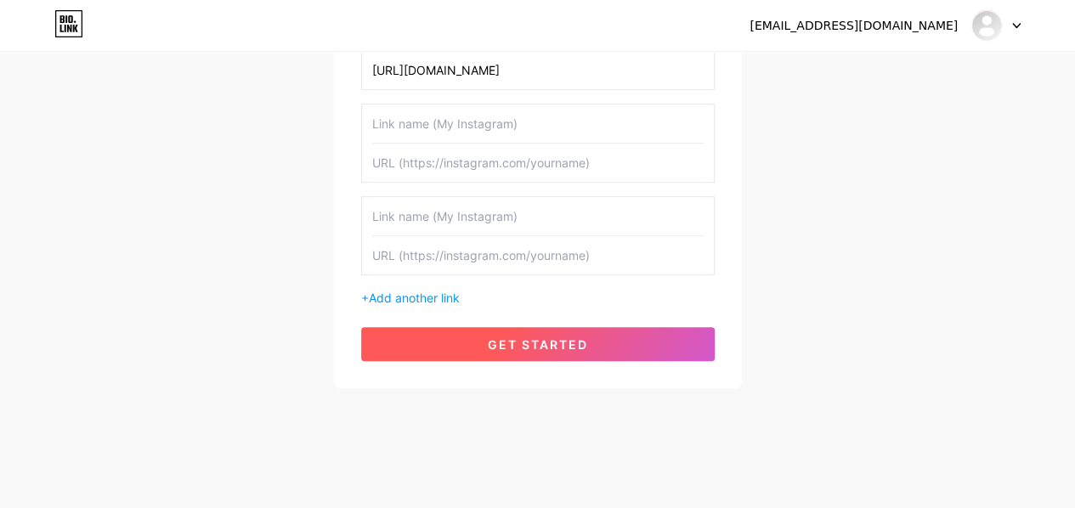
click at [500, 349] on button "get started" at bounding box center [537, 344] width 353 height 34
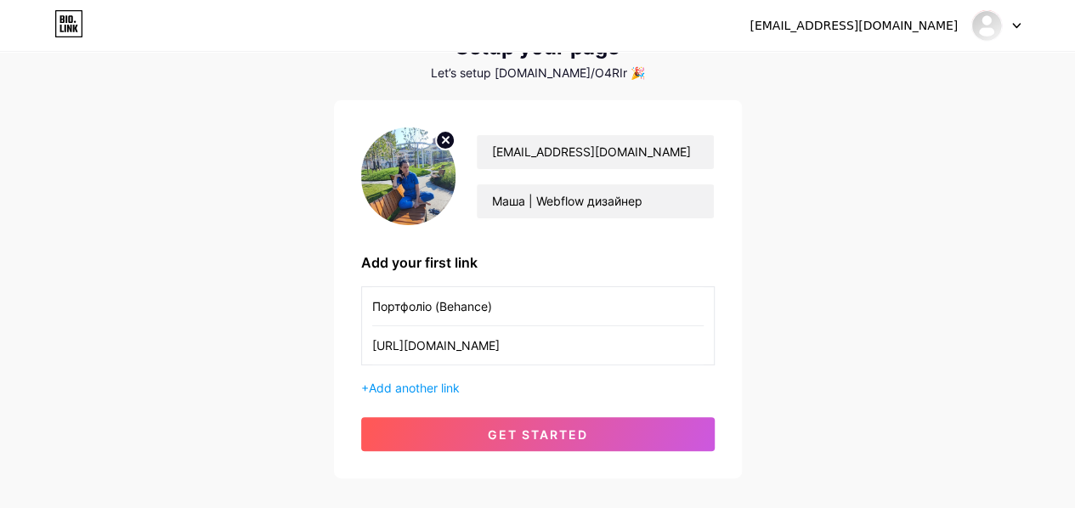
scroll to position [165, 0]
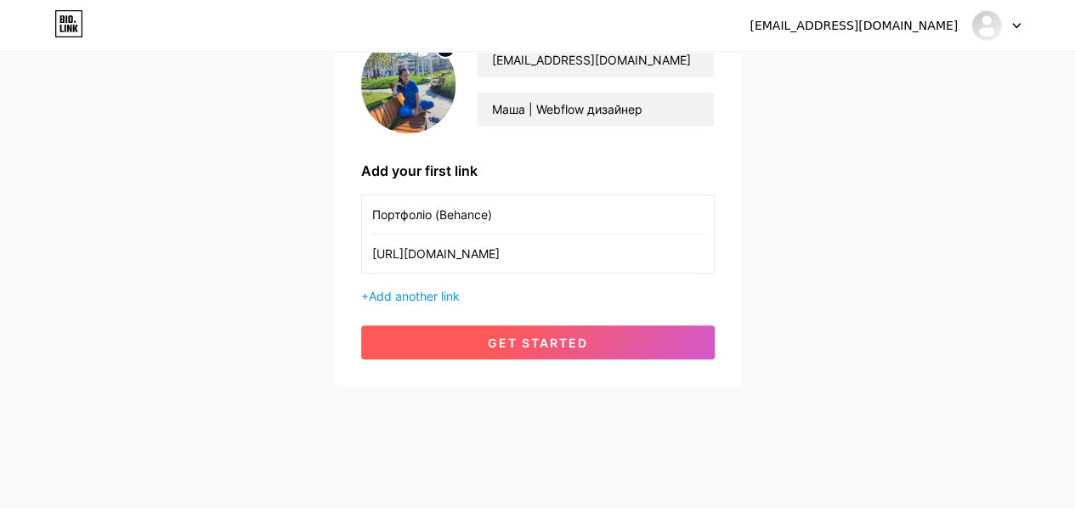
click at [501, 344] on span "get started" at bounding box center [538, 343] width 100 height 14
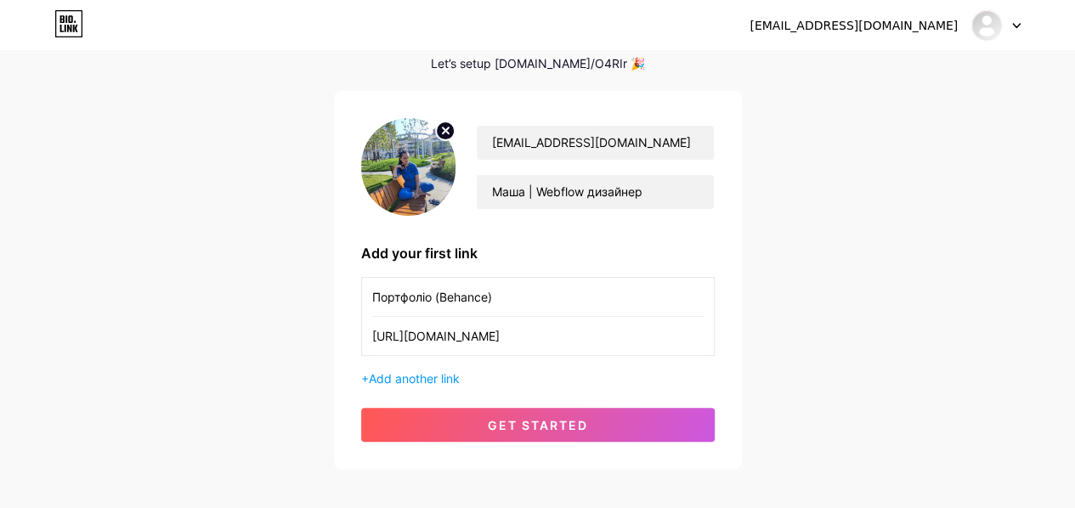
scroll to position [85, 0]
